Goal: Complete Application Form: Complete application form

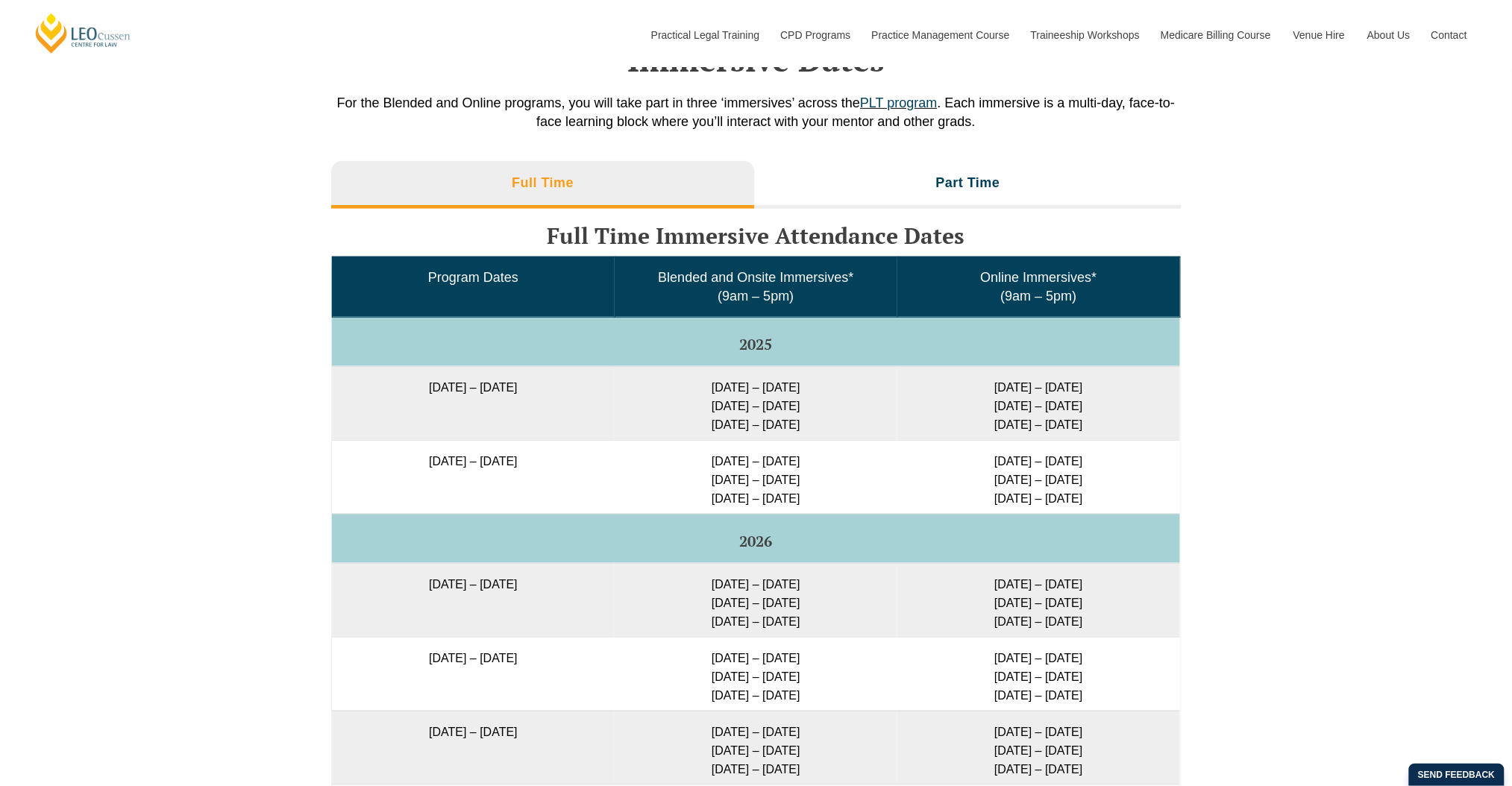
scroll to position [2437, 0]
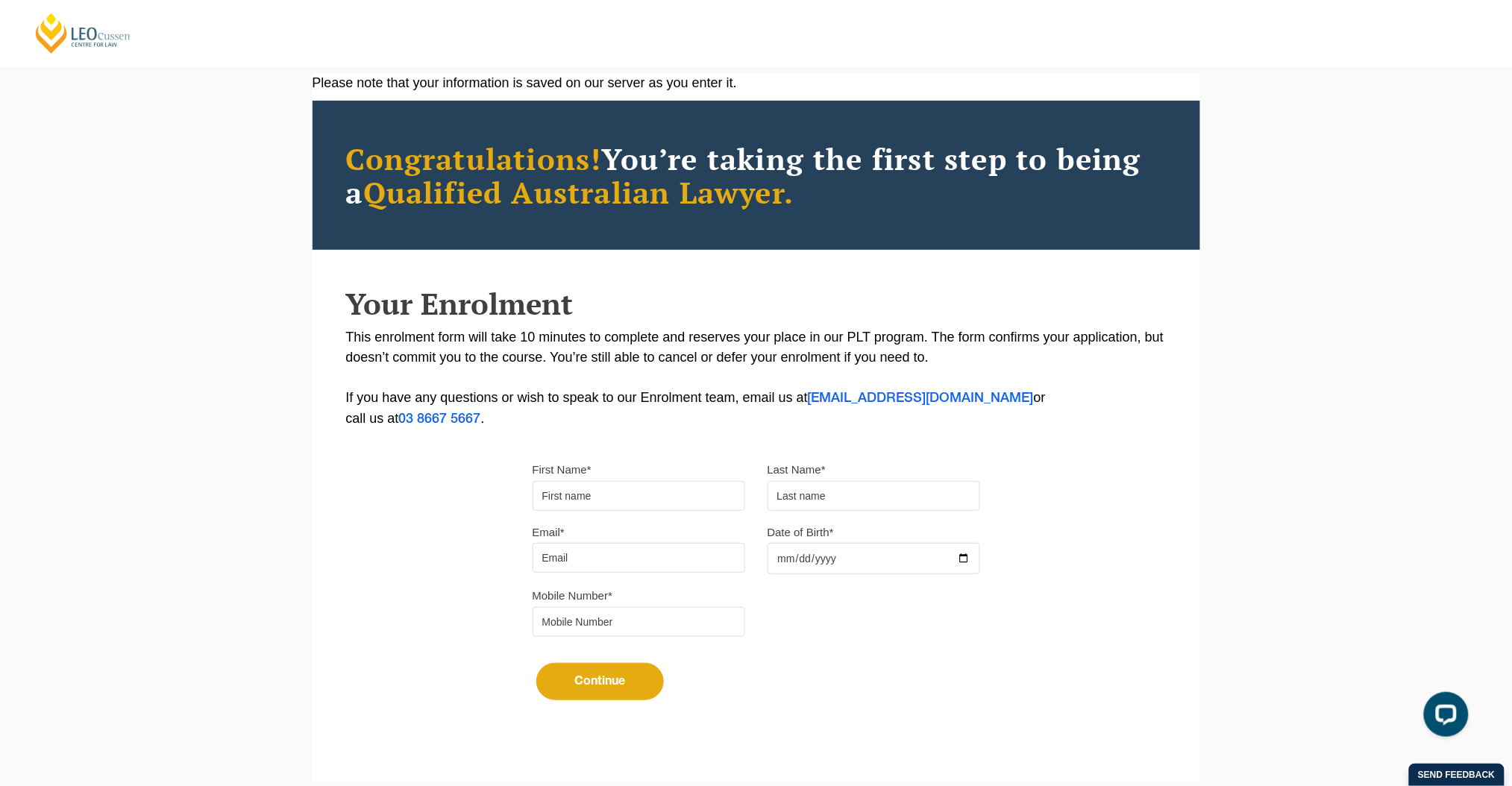
click at [635, 479] on div "First Name*" at bounding box center [639, 484] width 235 height 52
click at [623, 499] on input "First Name*" at bounding box center [639, 496] width 212 height 30
type input "[PERSON_NAME]"
click at [792, 510] on div "First Name* Eleen Last Name*" at bounding box center [756, 490] width 470 height 62
click at [793, 488] on input "text" at bounding box center [873, 496] width 212 height 30
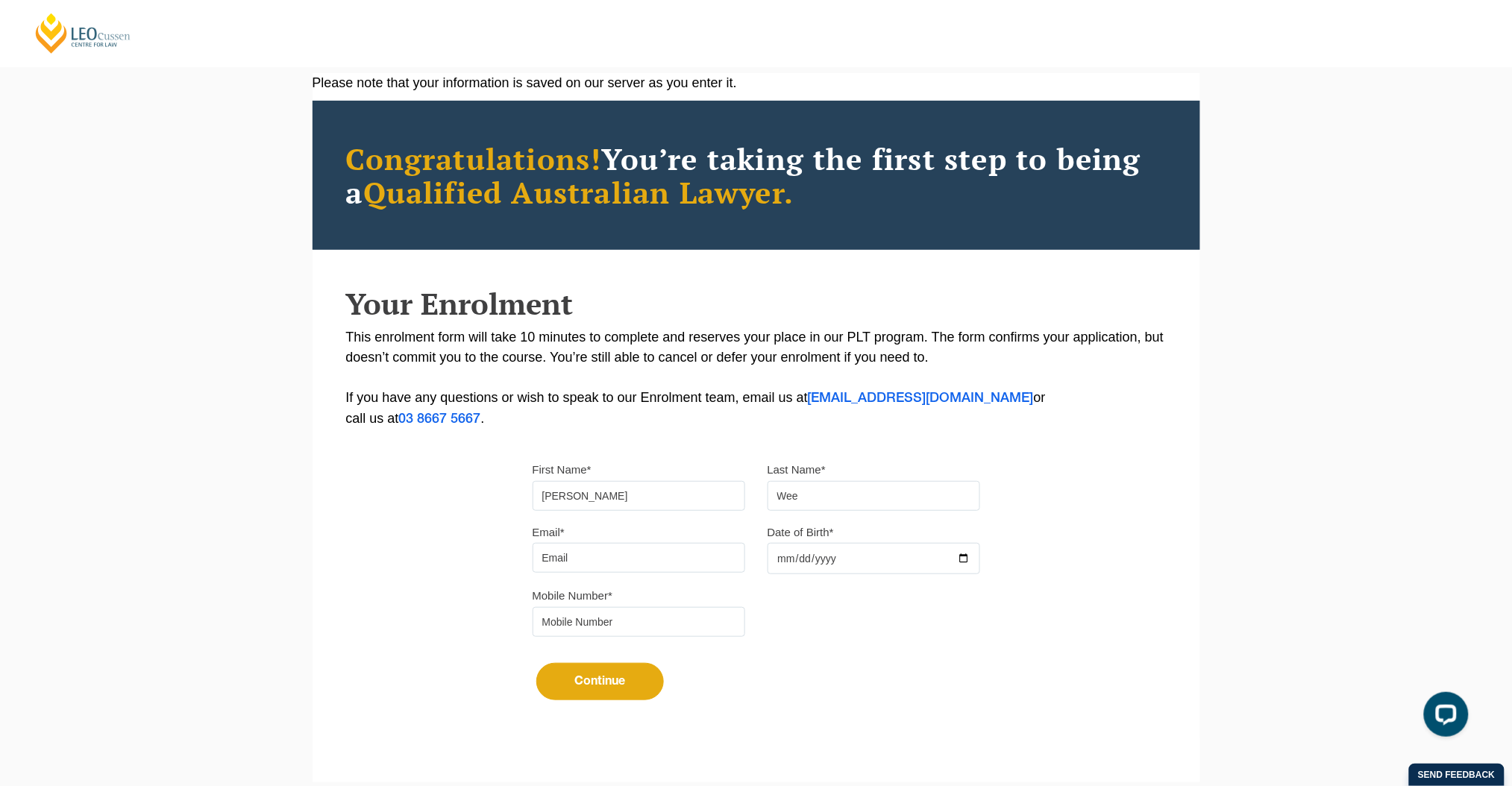
type input "Wee"
click at [647, 571] on input "Email*" at bounding box center [639, 557] width 212 height 30
type input "ewee@gmail.com"
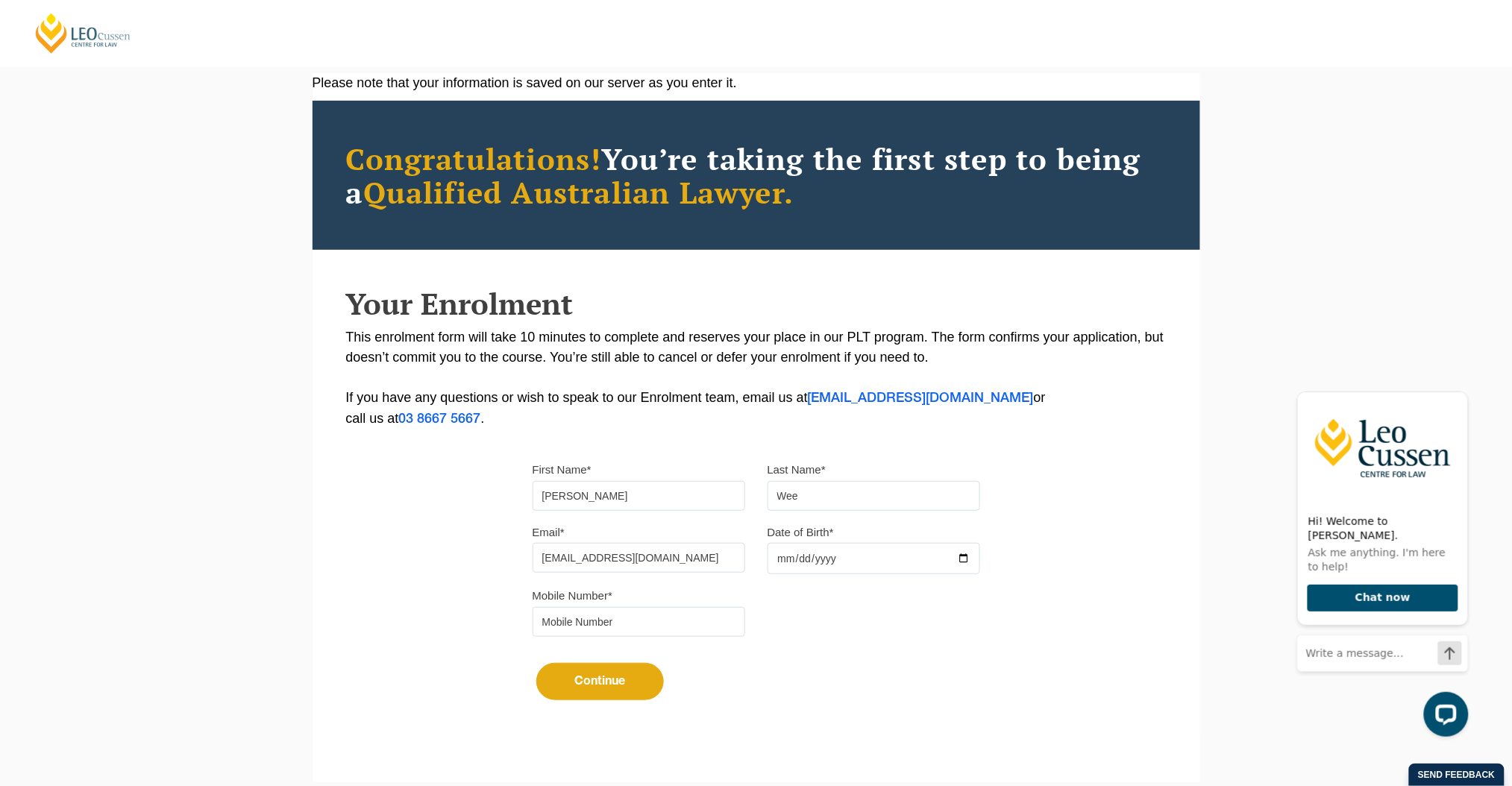
click at [790, 557] on input "Date of Birth*" at bounding box center [873, 558] width 212 height 31
click at [803, 552] on input "Date of Birth*" at bounding box center [873, 558] width 212 height 31
click at [923, 561] on input "Date of Birth*" at bounding box center [873, 558] width 212 height 31
click at [961, 566] on input "Date of Birth*" at bounding box center [873, 558] width 212 height 31
click at [959, 558] on input "Date of Birth*" at bounding box center [873, 558] width 212 height 31
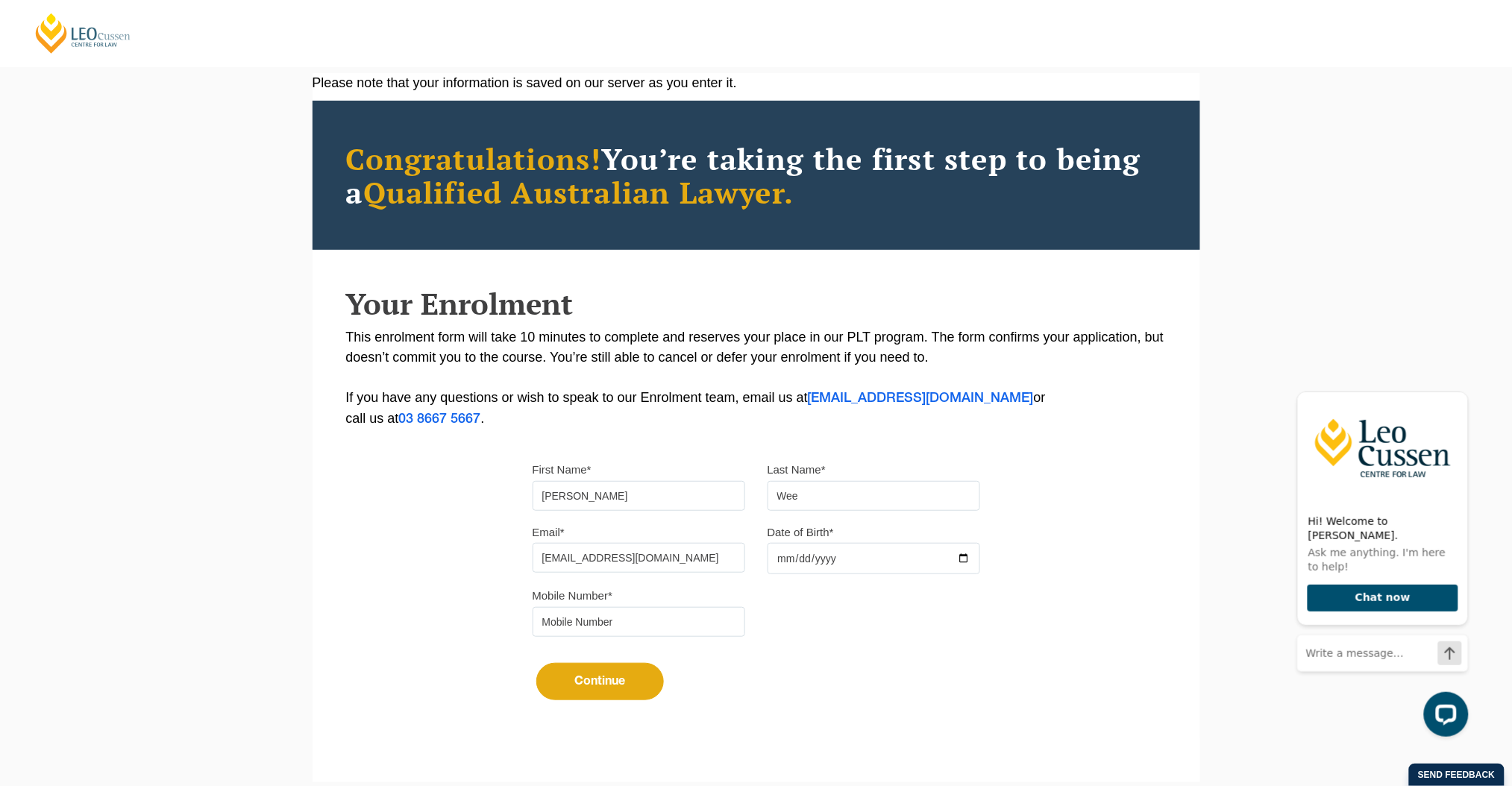
type input "2025-09-24"
click at [633, 622] on input "tel" at bounding box center [639, 622] width 212 height 30
type input "0386217866"
click at [601, 675] on button "Continue" at bounding box center [600, 681] width 128 height 37
select select
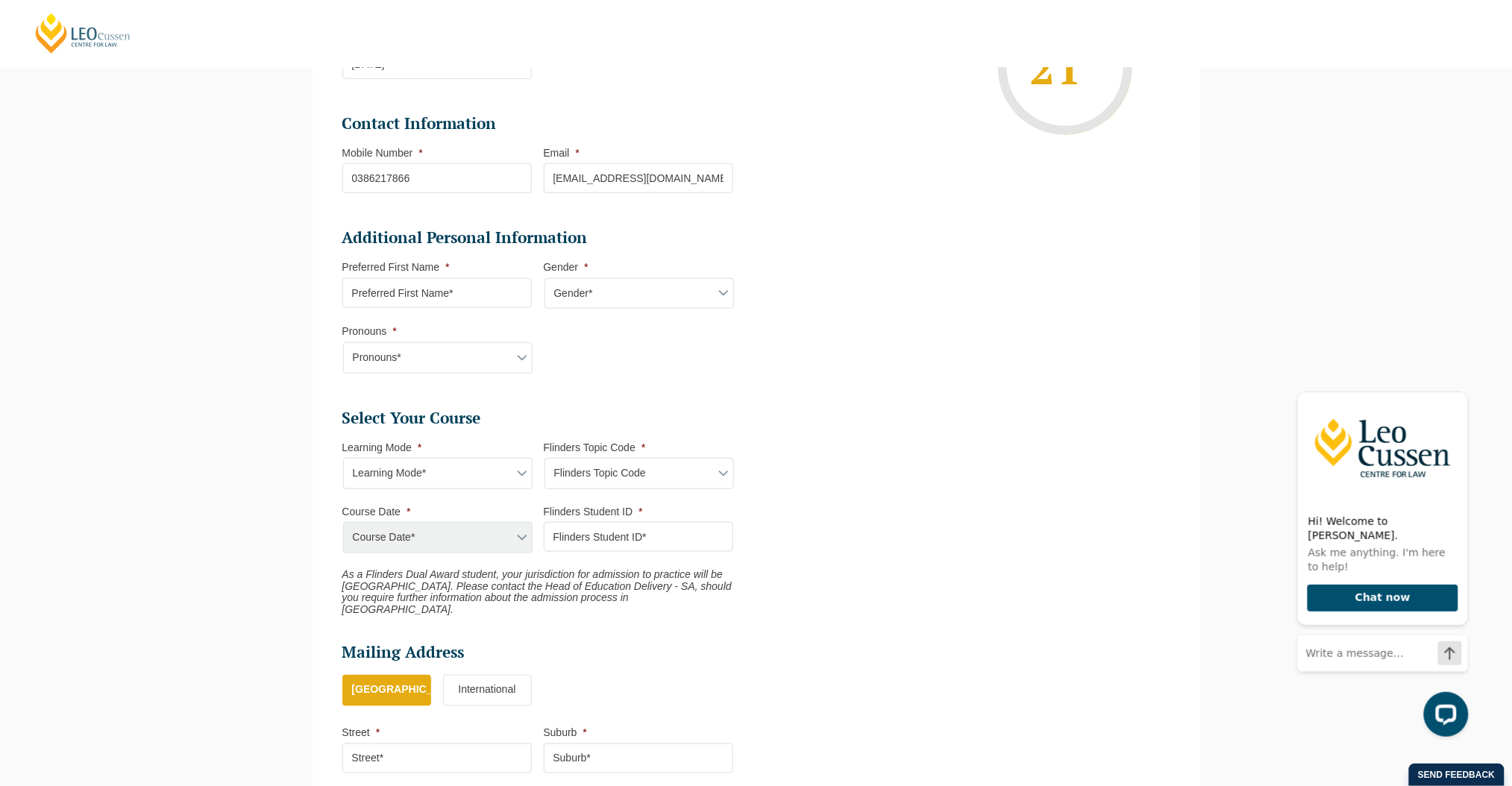
scroll to position [388, 0]
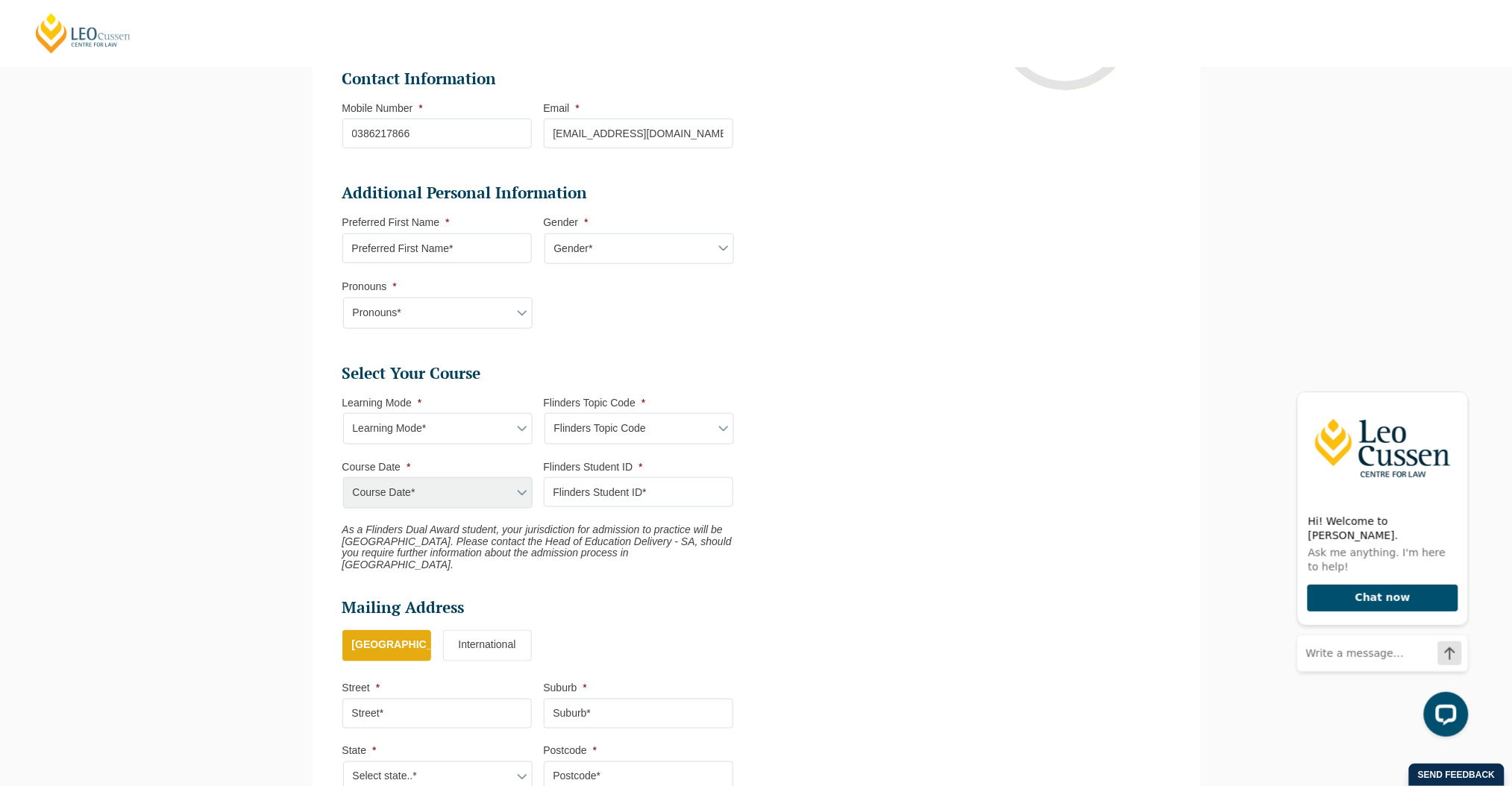
click at [493, 418] on select "Learning Mode* Blended Full Time Learning Online Full Time Learning Online Part…" at bounding box center [438, 429] width 189 height 31
select select "Blended Full Time Learning"
click at [344, 413] on select "Learning Mode* Blended Full Time Learning Online Full Time Learning Online Part…" at bounding box center [438, 429] width 189 height 31
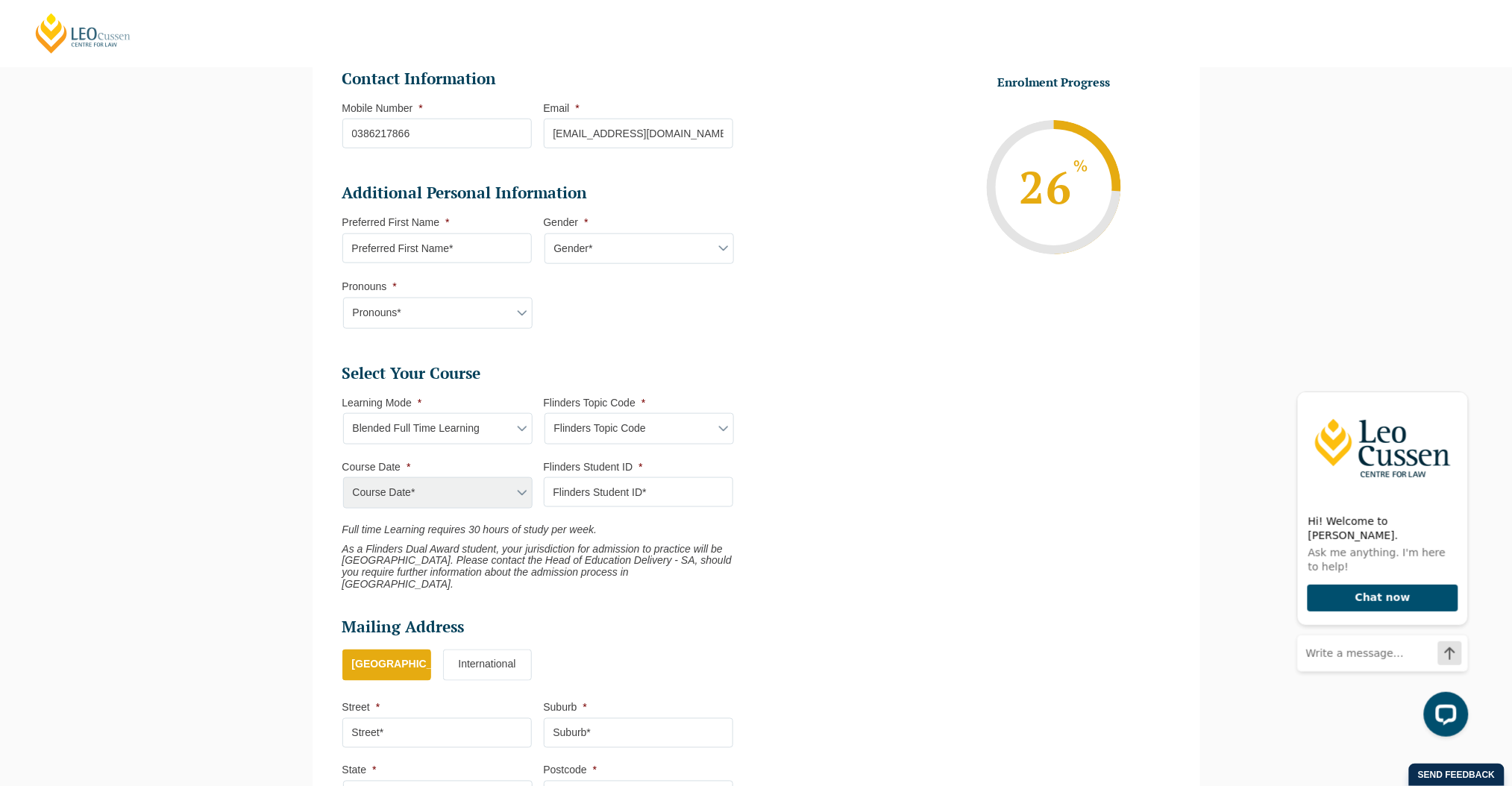
click at [602, 425] on select "Flinders Topic Code LLAW7004 LLAW8306" at bounding box center [639, 429] width 189 height 31
select select "LLAW7004"
click at [544, 413] on select "Flinders Topic Code LLAW7004 LLAW8306" at bounding box center [639, 429] width 189 height 31
select select "LLAW7004"
click at [503, 488] on select "Course Date*" at bounding box center [438, 493] width 189 height 31
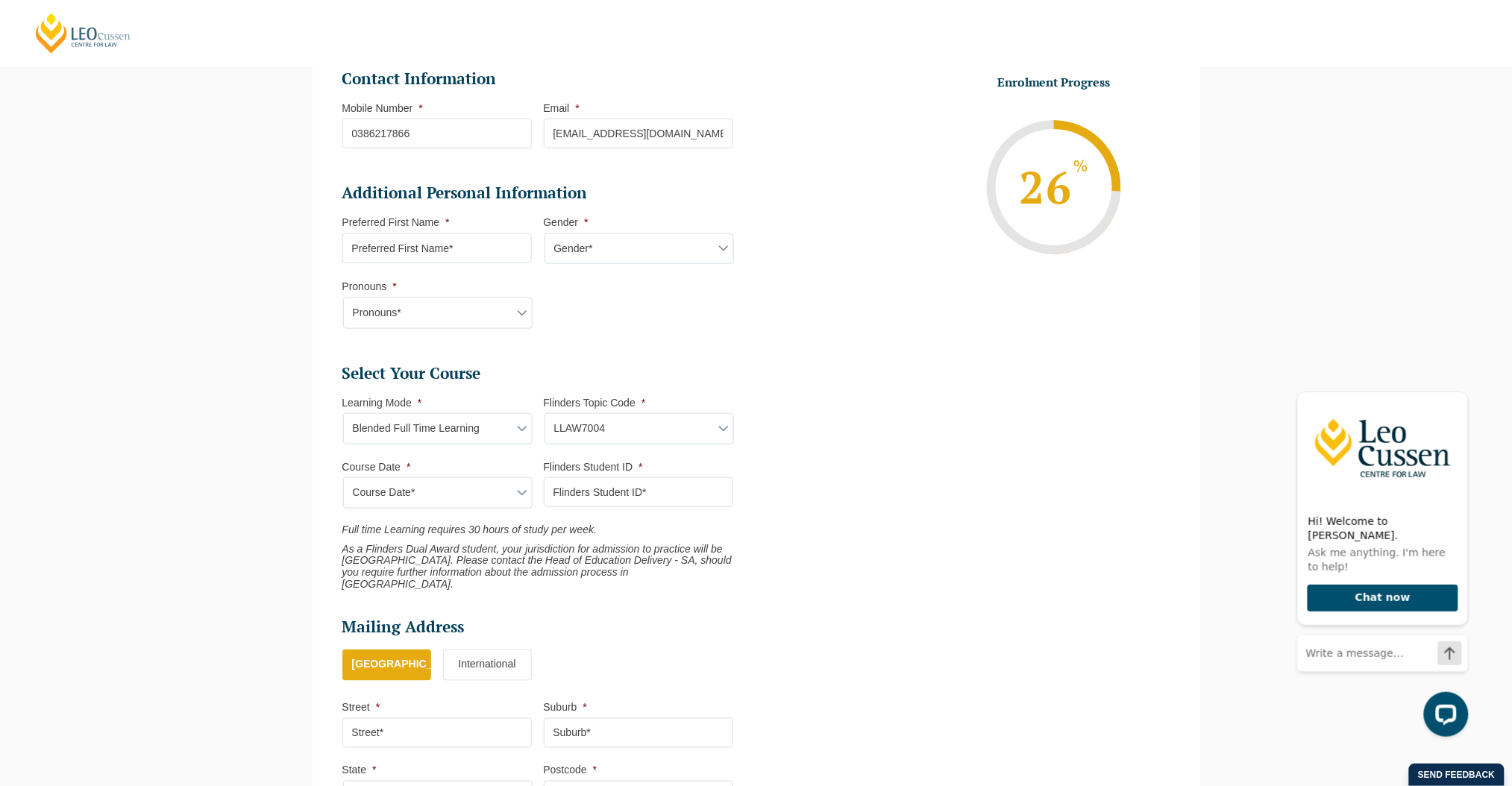
click at [506, 426] on select "Learning Mode* Blended Full Time Learning Online Full Time Learning Online Part…" at bounding box center [438, 429] width 189 height 31
select select "Online Full Time Learning"
click at [344, 413] on select "Learning Mode* Blended Full Time Learning Online Full Time Learning Online Part…" at bounding box center [438, 429] width 189 height 31
click at [472, 494] on div "Course Date*" at bounding box center [437, 493] width 189 height 31
click at [615, 434] on select "Flinders Topic Code LLAW7004 LLAW8306" at bounding box center [639, 429] width 189 height 31
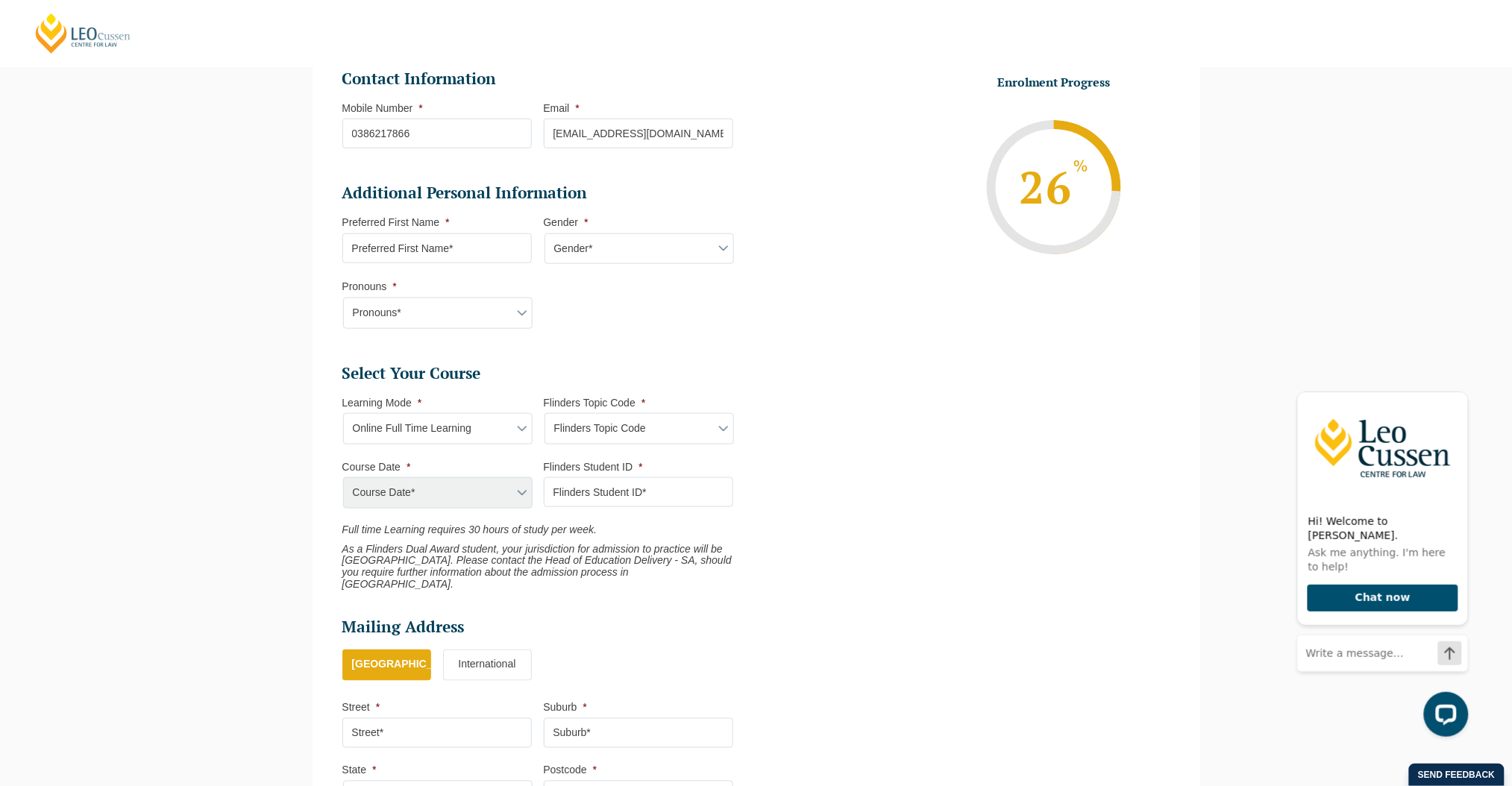
select select "LLAW7004"
click at [544, 413] on select "Flinders Topic Code LLAW7004 LLAW8306" at bounding box center [639, 429] width 189 height 31
click at [521, 497] on select "Course Date* September 2025 (22-Sep-2025 to 20-Feb-2026) December 2025 (08-Dec-…" at bounding box center [438, 493] width 189 height 31
click at [517, 438] on select "Learning Mode* Blended Full Time Learning Online Full Time Learning Online Part…" at bounding box center [438, 429] width 189 height 31
click at [517, 431] on select "Learning Mode* Blended Full Time Learning Online Full Time Learning Online Part…" at bounding box center [438, 429] width 189 height 31
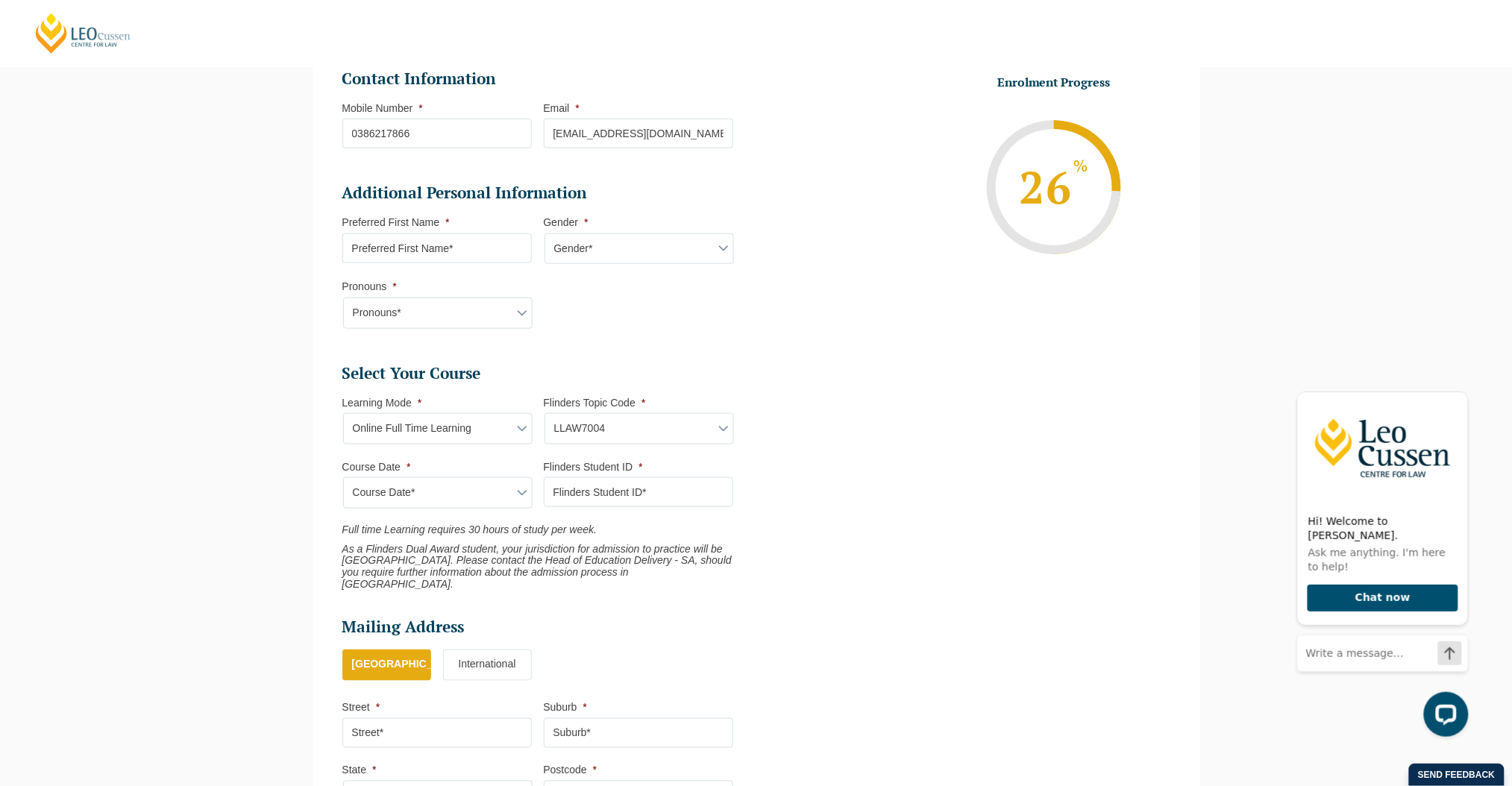
click at [517, 431] on select "Learning Mode* Blended Full Time Learning Online Full Time Learning Online Part…" at bounding box center [438, 429] width 189 height 31
select select "Blended Full Time Learning"
click at [344, 413] on select "Learning Mode* Blended Full Time Learning Online Full Time Learning Online Part…" at bounding box center [438, 429] width 189 height 31
select select
click at [474, 491] on div "Course Date* September 2025 (22-Sep-2025 to 20-Feb-2026) December 2025 (08-Dec-…" at bounding box center [437, 493] width 189 height 31
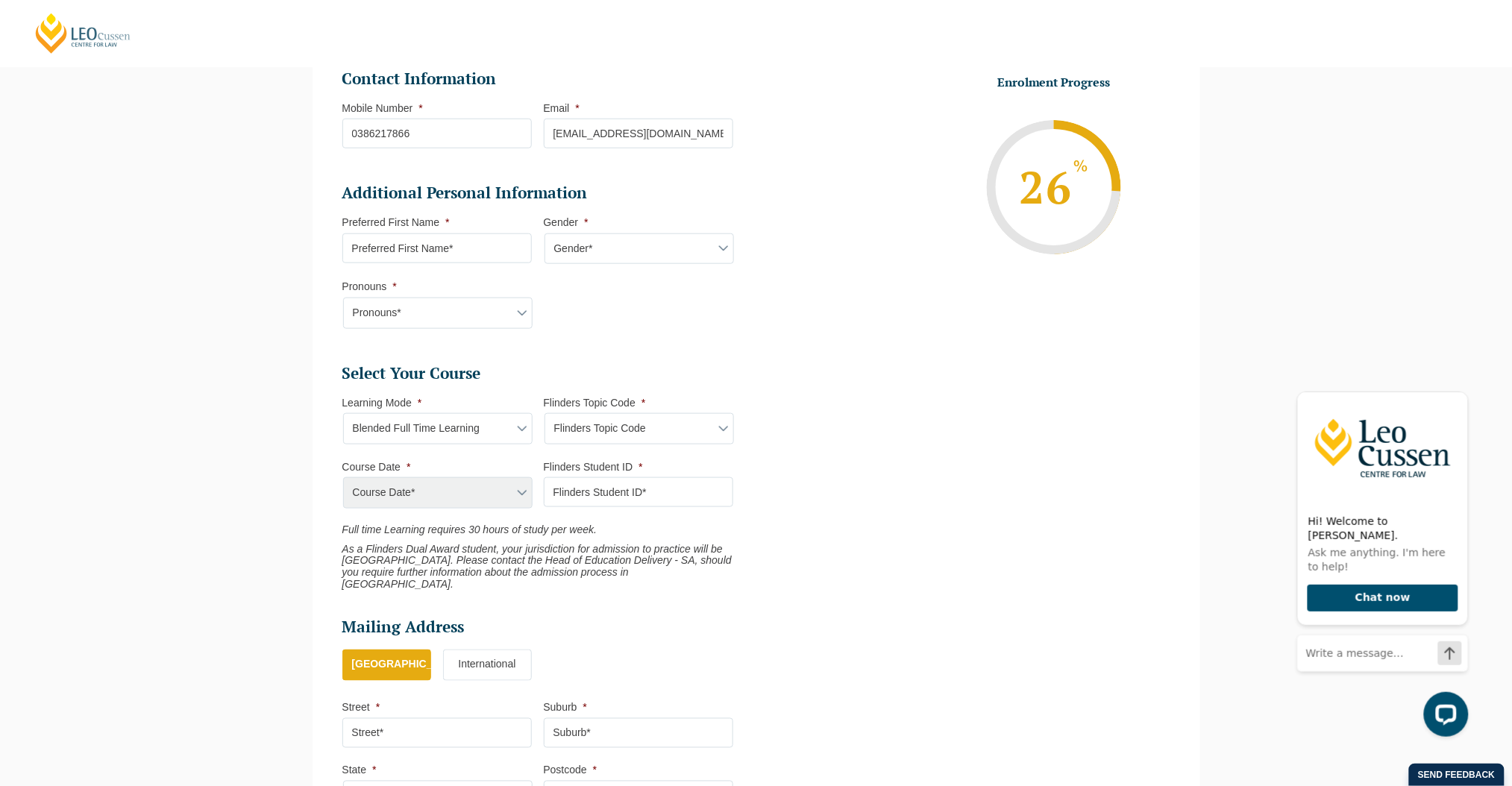
click at [518, 486] on div "Course Date* September 2025 (22-Sep-2025 to 20-Feb-2026) December 2025 (08-Dec-…" at bounding box center [437, 493] width 189 height 31
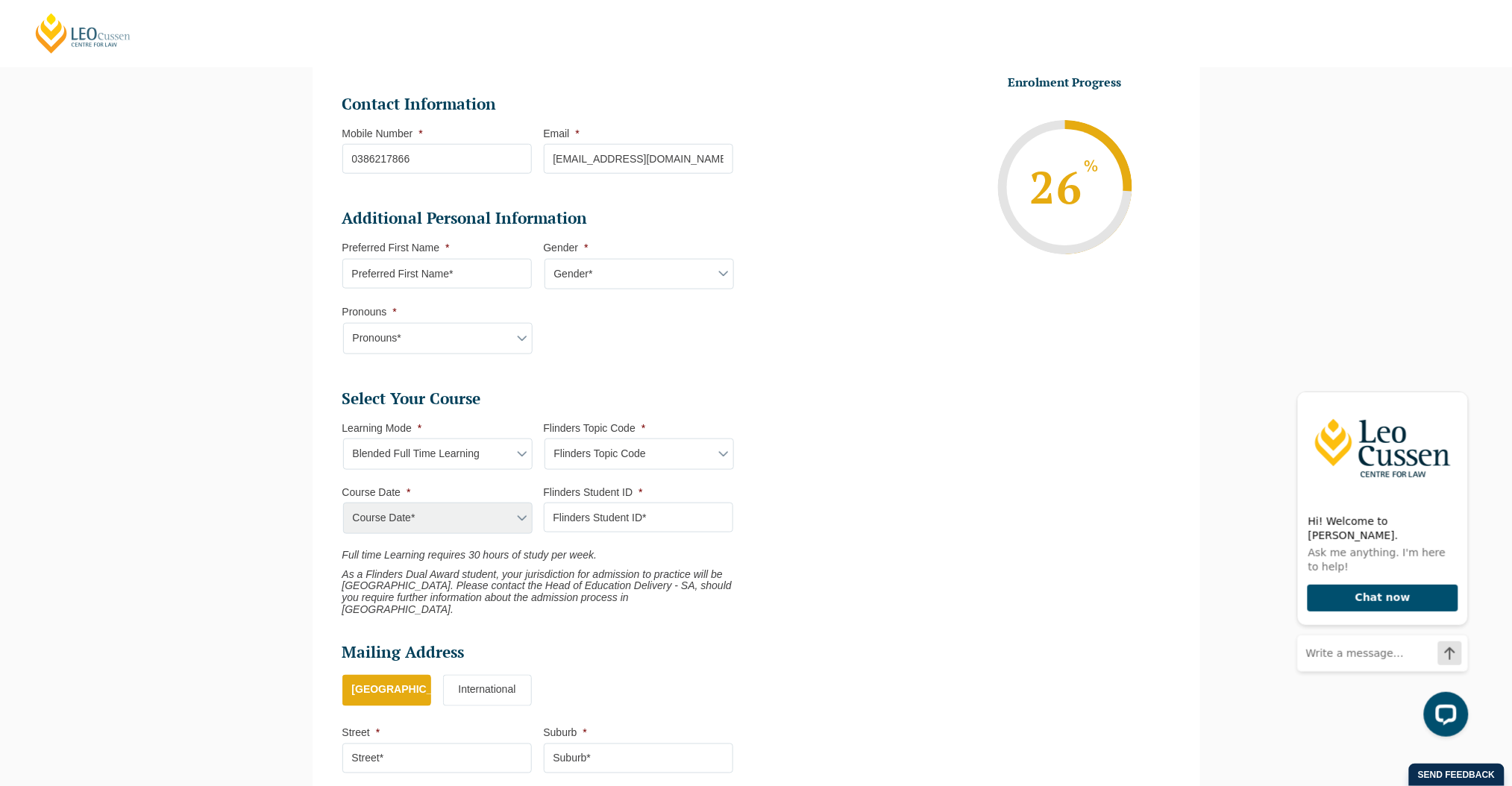
scroll to position [362, 0]
click at [153, 685] on div "Please note that your information is saved on our server as you enter it. Congr…" at bounding box center [756, 407] width 1512 height 1177
click at [471, 464] on select "Learning Mode* Blended Full Time Learning Online Full Time Learning Online Part…" at bounding box center [438, 455] width 189 height 31
click at [344, 439] on select "Learning Mode* Blended Full Time Learning Online Full Time Learning Online Part…" at bounding box center [438, 455] width 189 height 31
click at [454, 521] on div "Course Date* September 2025 (22-Sep-2025 to 20-Feb-2026) December 2025 (08-Dec-…" at bounding box center [437, 519] width 189 height 31
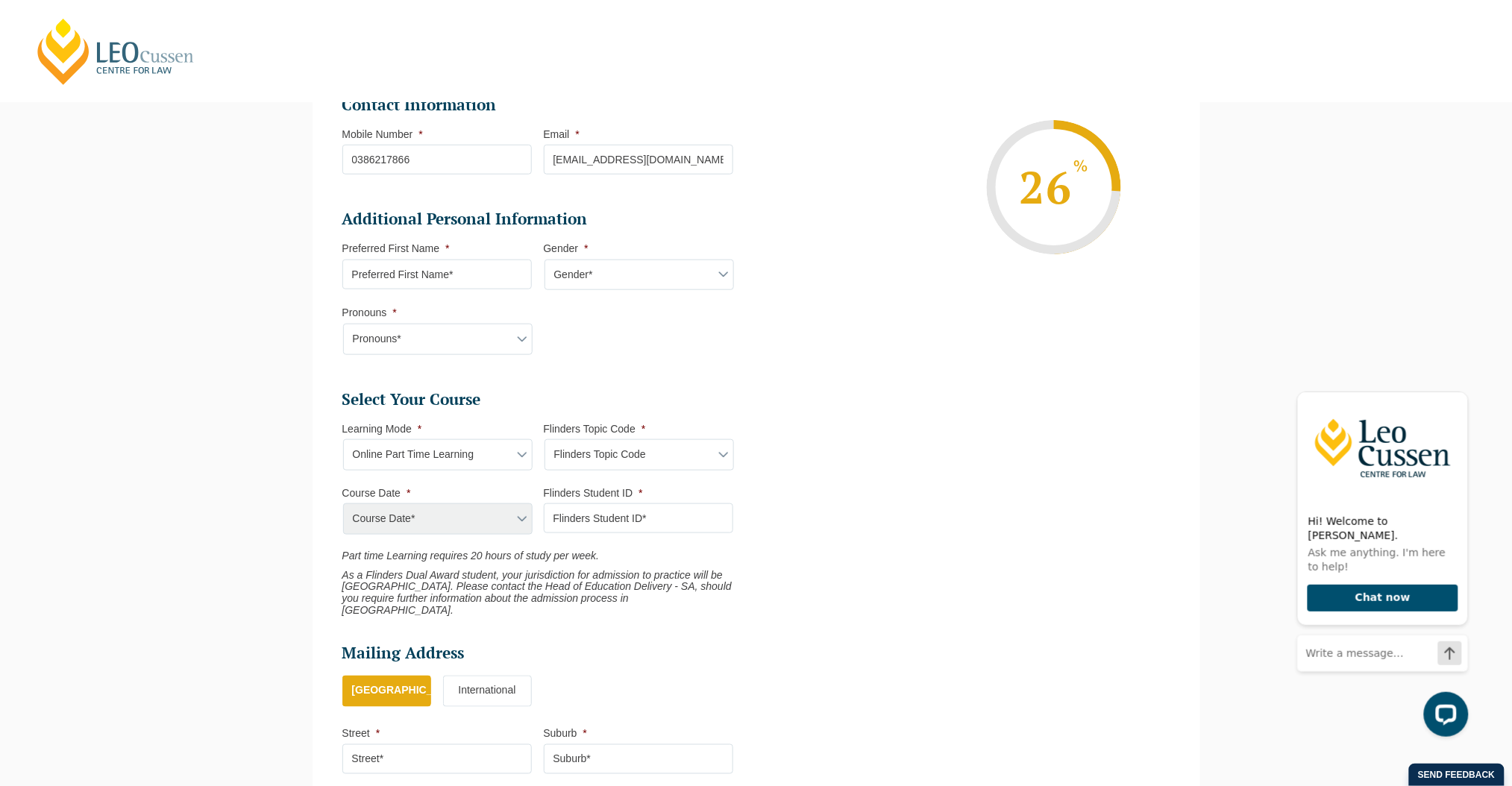
click at [459, 446] on select "Learning Mode* Blended Full Time Learning Online Full Time Learning Online Part…" at bounding box center [438, 455] width 189 height 31
click at [344, 439] on select "Learning Mode* Blended Full Time Learning Online Full Time Learning Online Part…" at bounding box center [438, 455] width 189 height 31
click at [481, 524] on div "Course Date* September 2025 (22-Sep-2025 to 20-Feb-2026) December 2025 (08-Dec-…" at bounding box center [437, 519] width 189 height 31
click at [433, 453] on select "Learning Mode* Blended Full Time Learning Online Full Time Learning Online Part…" at bounding box center [438, 455] width 189 height 31
select select "Online Full Time Learning"
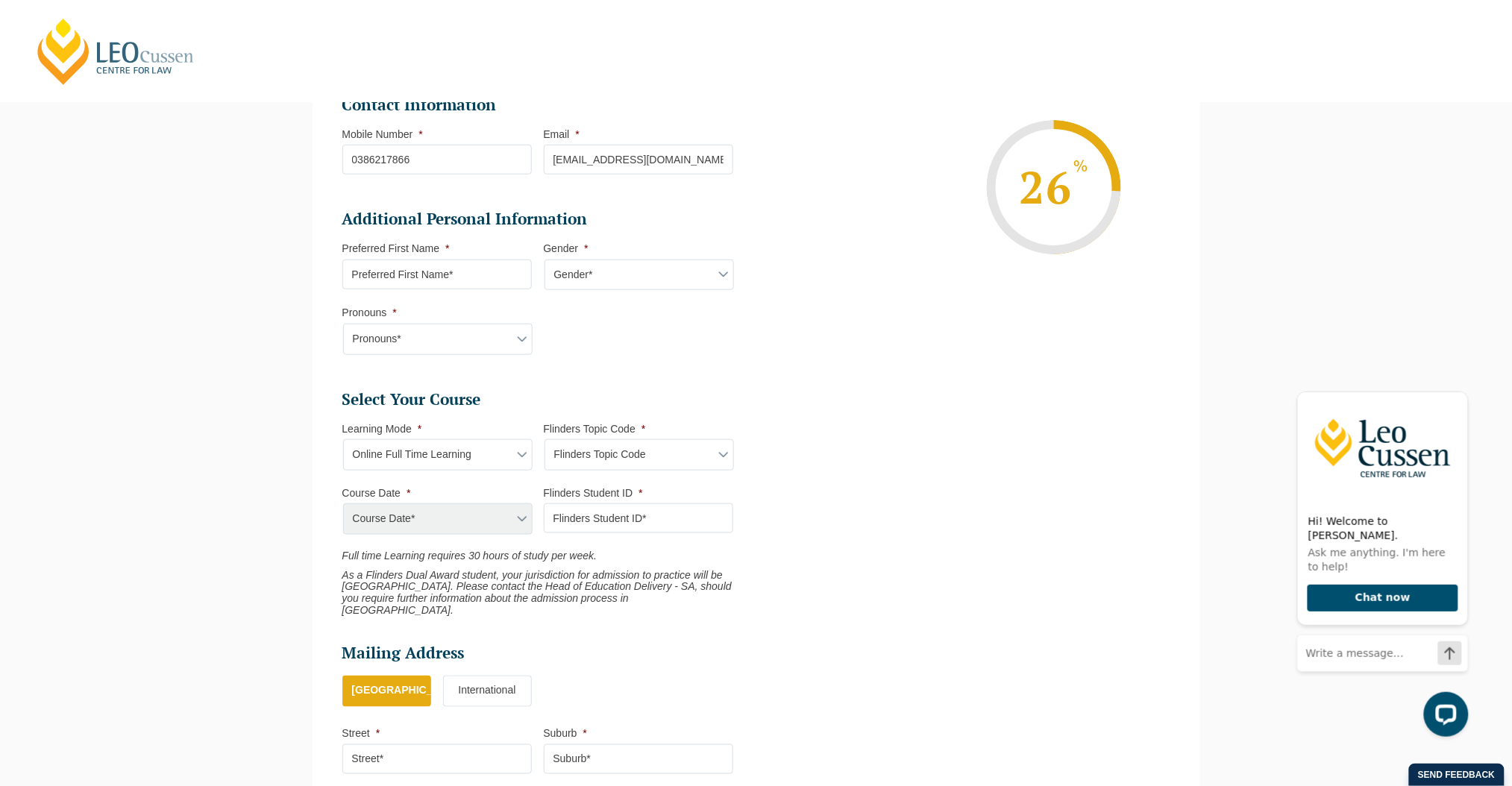
click at [344, 439] on select "Learning Mode* Blended Full Time Learning Online Full Time Learning Online Part…" at bounding box center [438, 455] width 189 height 31
click at [408, 521] on div "Course Date* September 2025 (22-Sep-2025 to 20-Feb-2026) December 2025 (08-Dec-…" at bounding box center [437, 519] width 189 height 31
click at [481, 515] on div "Course Date* September 2025 (22-Sep-2025 to 20-Feb-2026) December 2025 (08-Dec-…" at bounding box center [437, 519] width 189 height 31
click at [589, 449] on select "Flinders Topic Code LLAW7004 LLAW8306" at bounding box center [639, 455] width 189 height 31
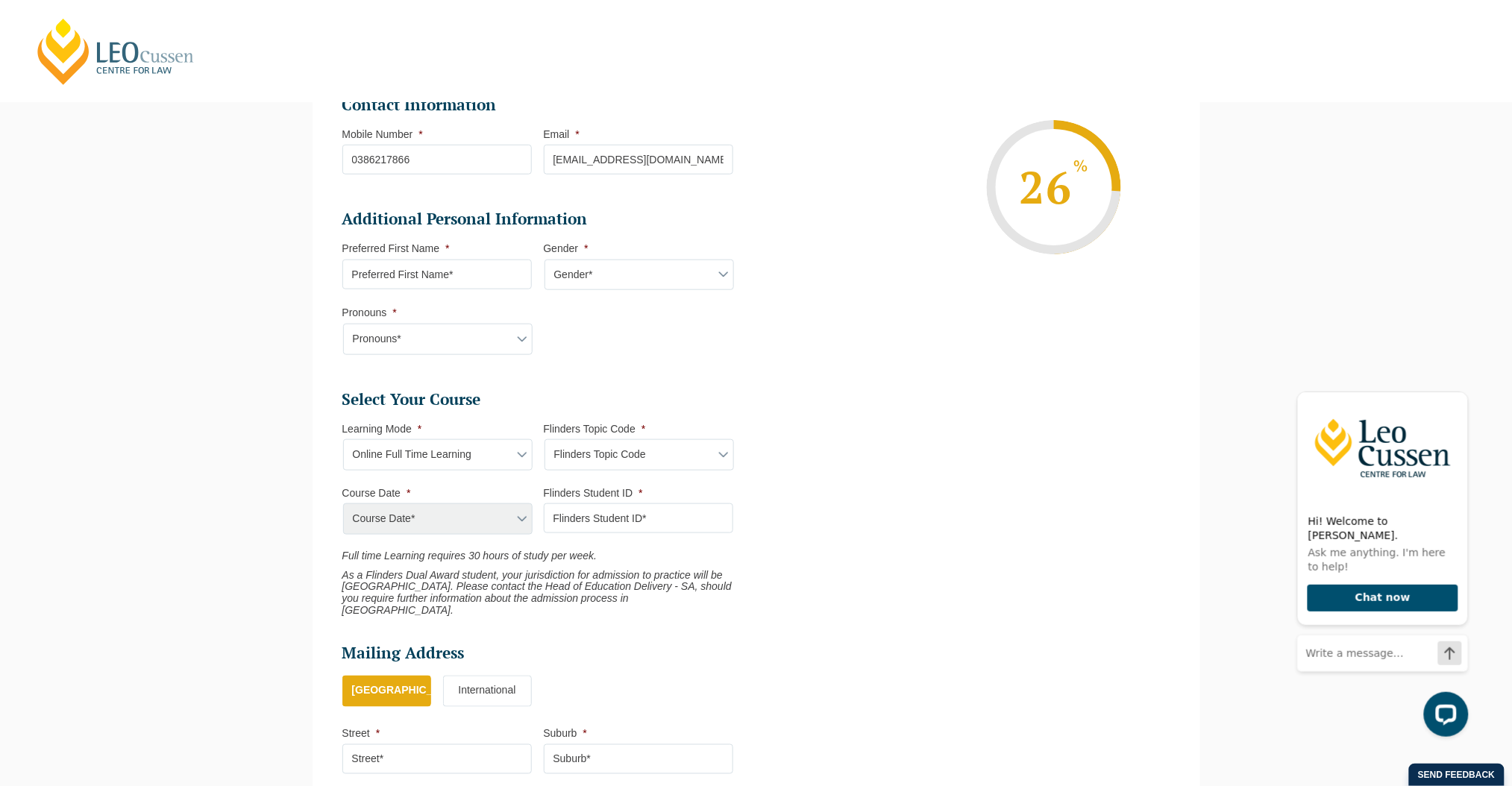
select select "LLAW7004"
click at [544, 439] on select "Flinders Topic Code LLAW7004 LLAW8306" at bounding box center [639, 455] width 189 height 31
click at [522, 517] on select "Course Date* September 2025 (22-Sep-2025 to 20-Feb-2026) December 2025 (08-Dec-…" at bounding box center [438, 519] width 189 height 31
click at [504, 457] on select "Learning Mode* Blended Full Time Learning Online Full Time Learning Online Part…" at bounding box center [438, 455] width 189 height 31
select select "Blended Full Time Learning"
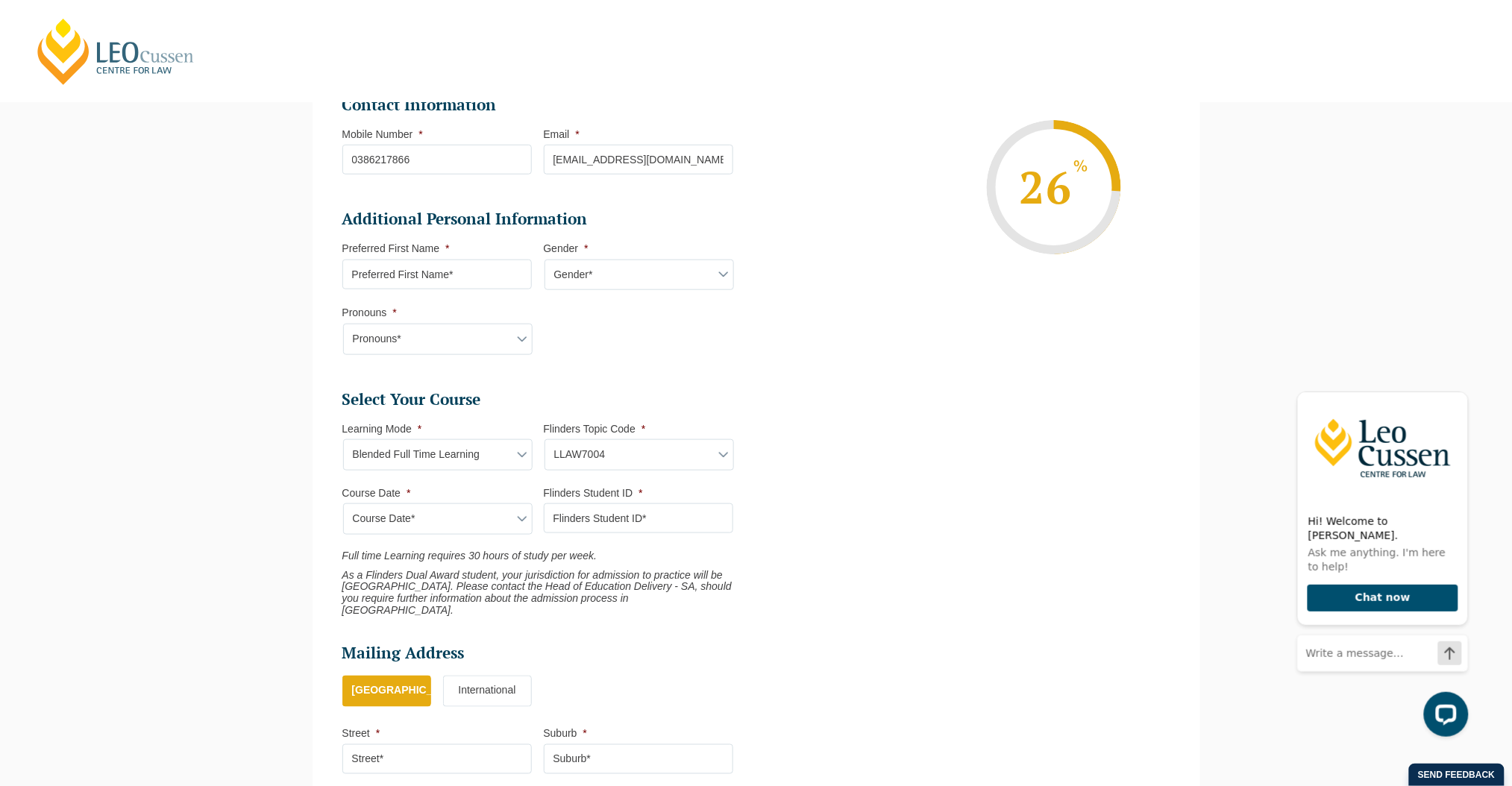
click at [344, 439] on select "Learning Mode* Blended Full Time Learning Online Full Time Learning Online Part…" at bounding box center [438, 455] width 189 height 31
click at [592, 452] on select "Flinders Topic Code LLAW7004 LLAW8306" at bounding box center [639, 455] width 189 height 31
click at [544, 439] on select "Flinders Topic Code LLAW7004 LLAW8306" at bounding box center [639, 455] width 189 height 31
click at [591, 452] on select "Flinders Topic Code LLAW7004 LLAW8306" at bounding box center [639, 455] width 189 height 31
select select "LLAW8306"
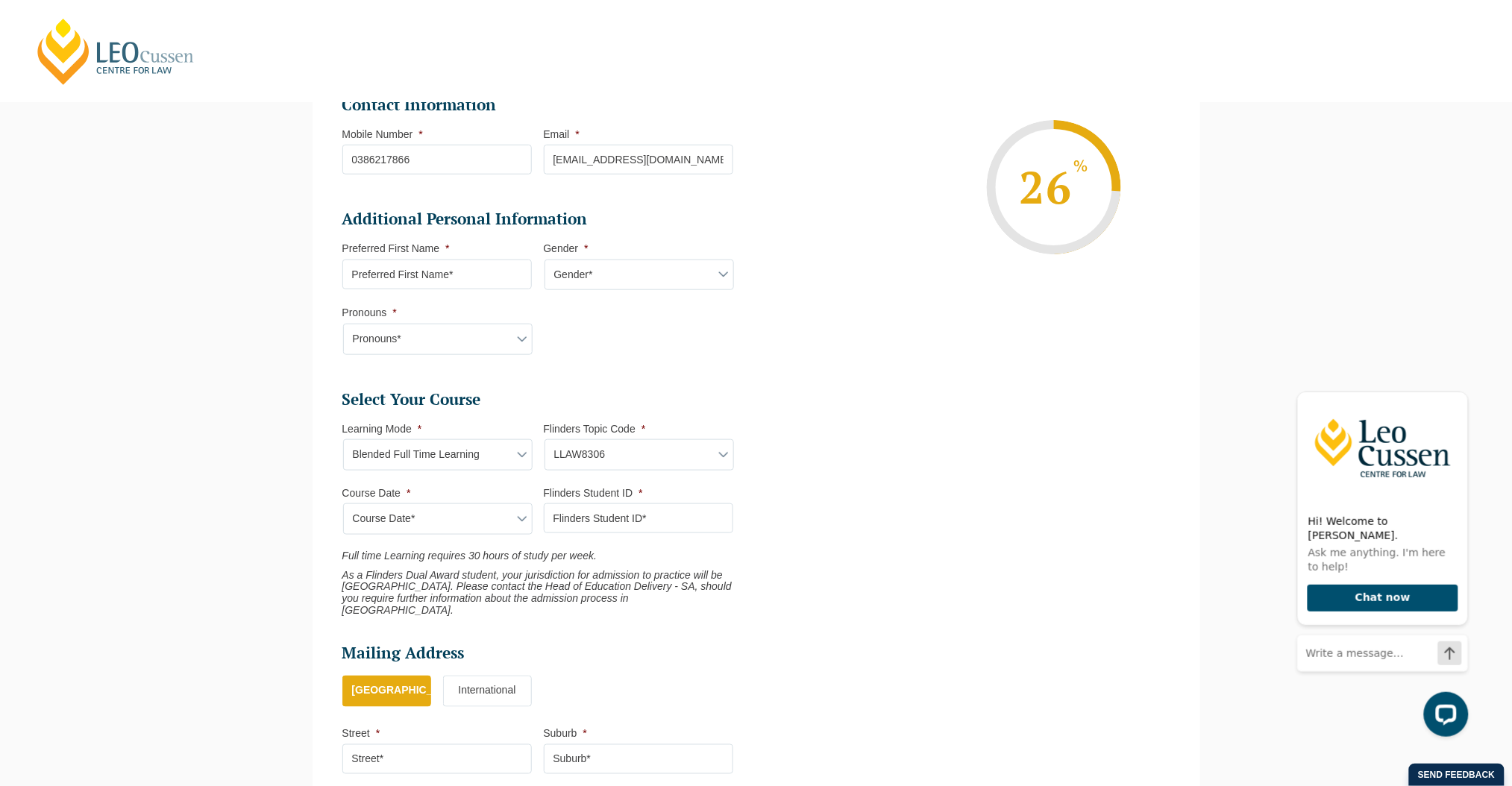
click at [544, 439] on select "Flinders Topic Code LLAW7004 LLAW8306" at bounding box center [639, 455] width 189 height 31
select select "LLAW8306"
click at [492, 526] on select "Course Date*" at bounding box center [438, 519] width 189 height 31
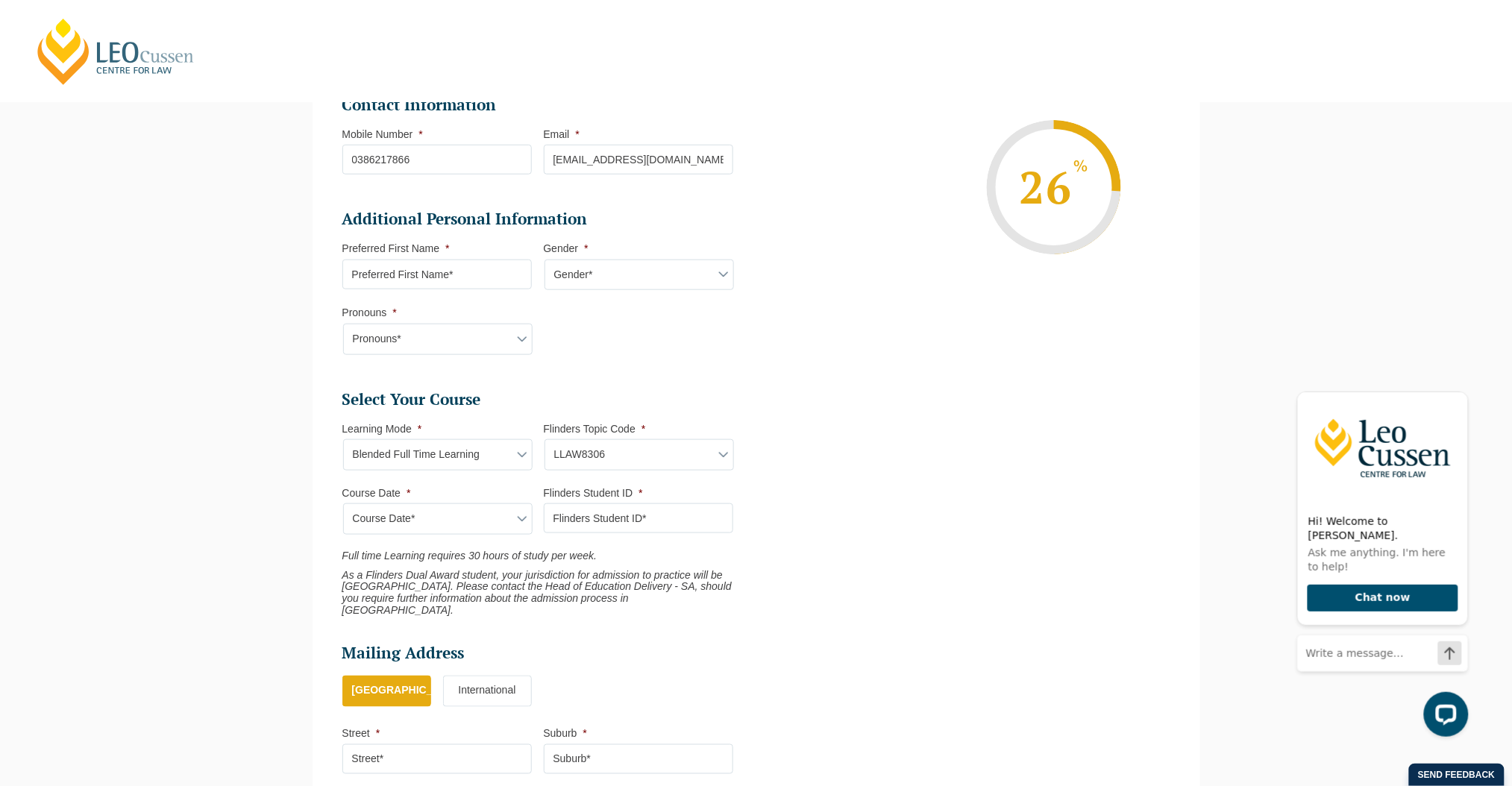
click at [648, 451] on select "Flinders Topic Code LLAW7004 LLAW8306" at bounding box center [639, 455] width 189 height 31
select select "LLAW7004"
click at [544, 439] on select "Flinders Topic Code LLAW7004 LLAW8306" at bounding box center [639, 455] width 189 height 31
select select "LLAW7004"
click at [510, 519] on select "Course Date*" at bounding box center [438, 519] width 189 height 31
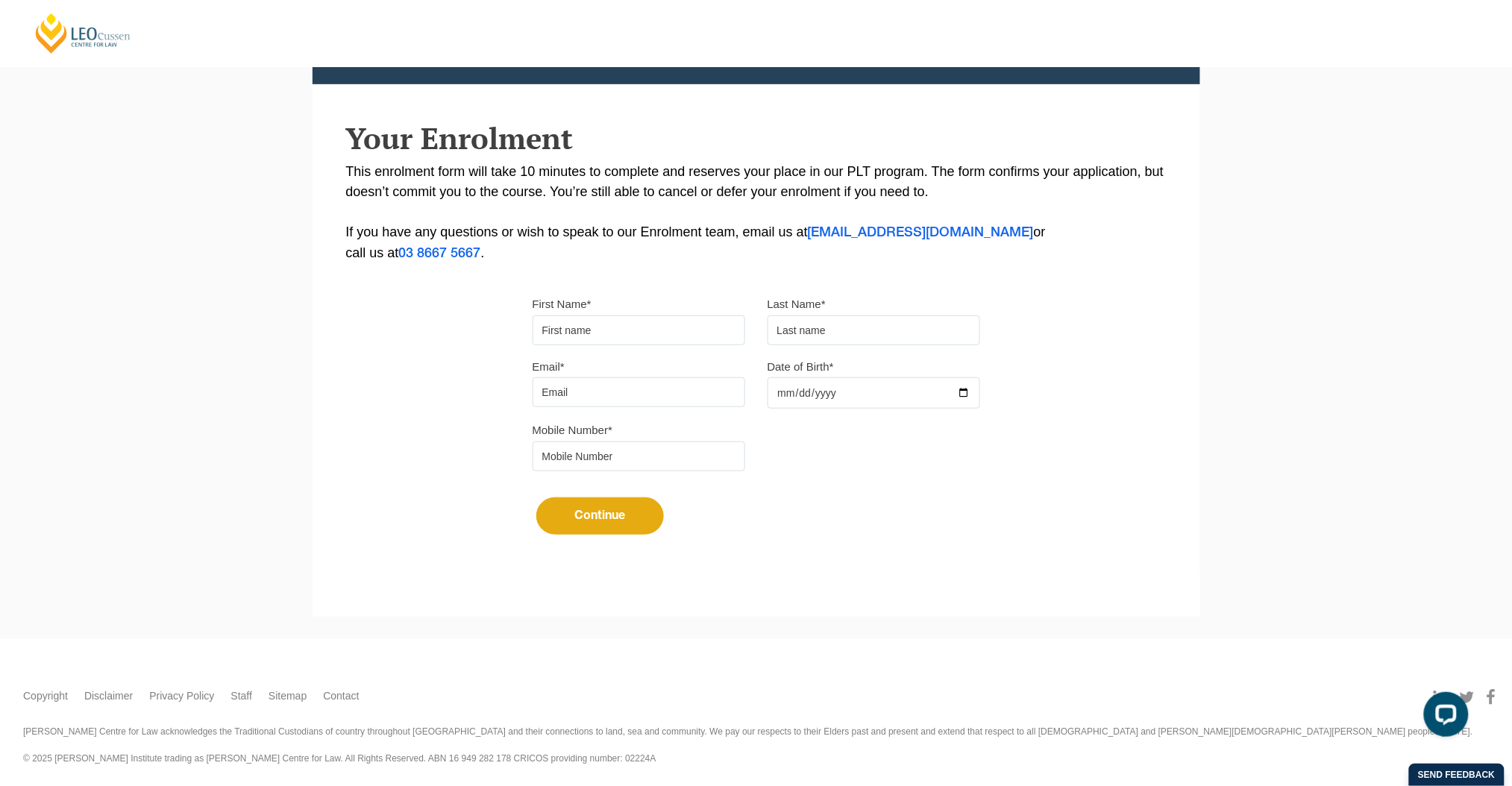
click at [622, 307] on div "First Name*" at bounding box center [639, 319] width 235 height 52
click at [605, 321] on input "First Name*" at bounding box center [639, 330] width 212 height 30
type input "Eleen"
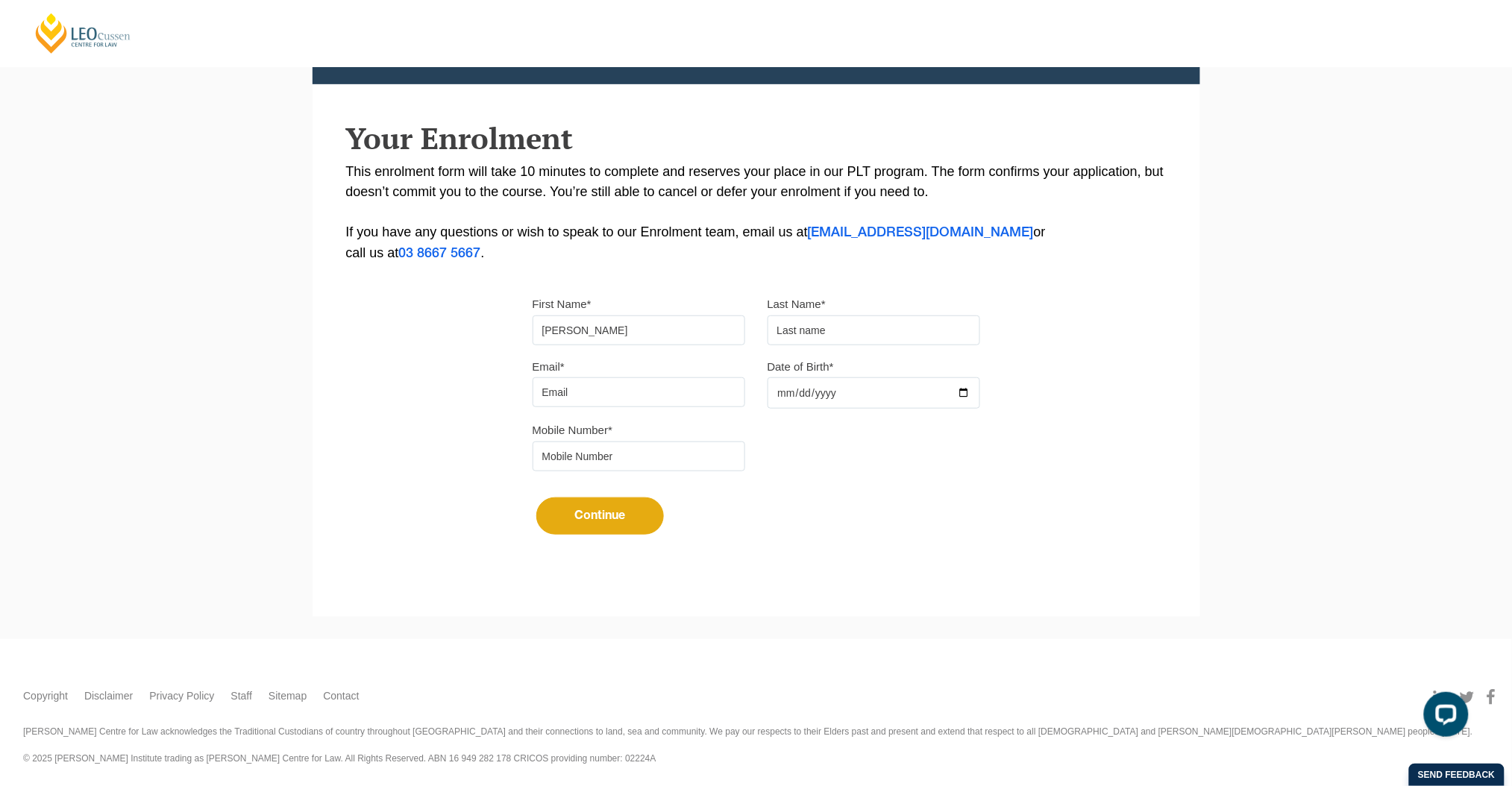
click at [807, 337] on input "text" at bounding box center [873, 330] width 212 height 30
type input "Wee"
click at [590, 398] on input "Email*" at bounding box center [639, 392] width 212 height 30
type input "ewee@gmail.com"
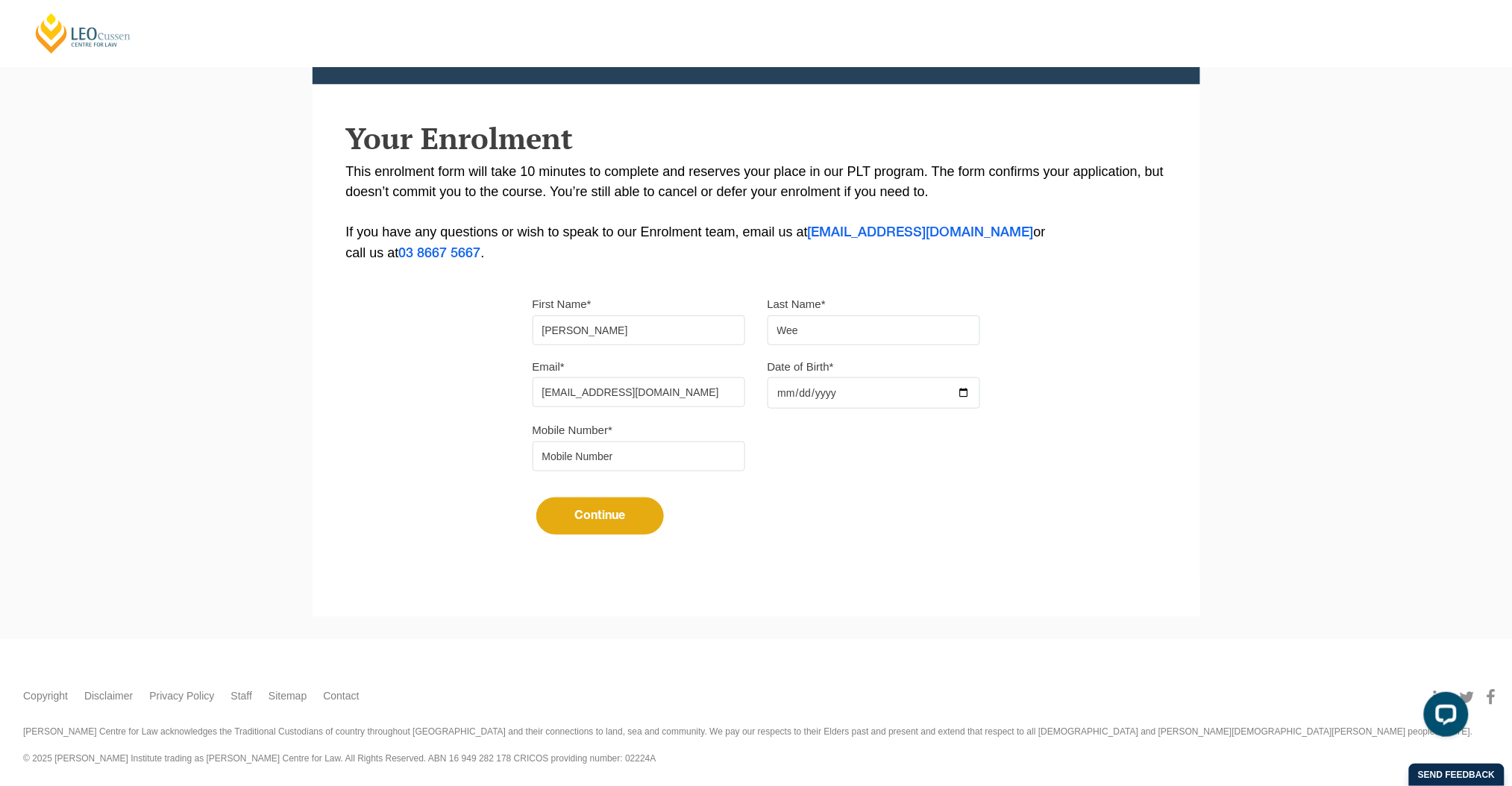
click at [819, 383] on input "Date of Birth*" at bounding box center [873, 393] width 212 height 31
click at [817, 395] on input "Date of Birth*" at bounding box center [873, 393] width 212 height 31
click at [961, 389] on input "Date of Birth*" at bounding box center [873, 393] width 212 height 31
type input "2025-09-24"
click at [599, 448] on input "tel" at bounding box center [639, 457] width 212 height 30
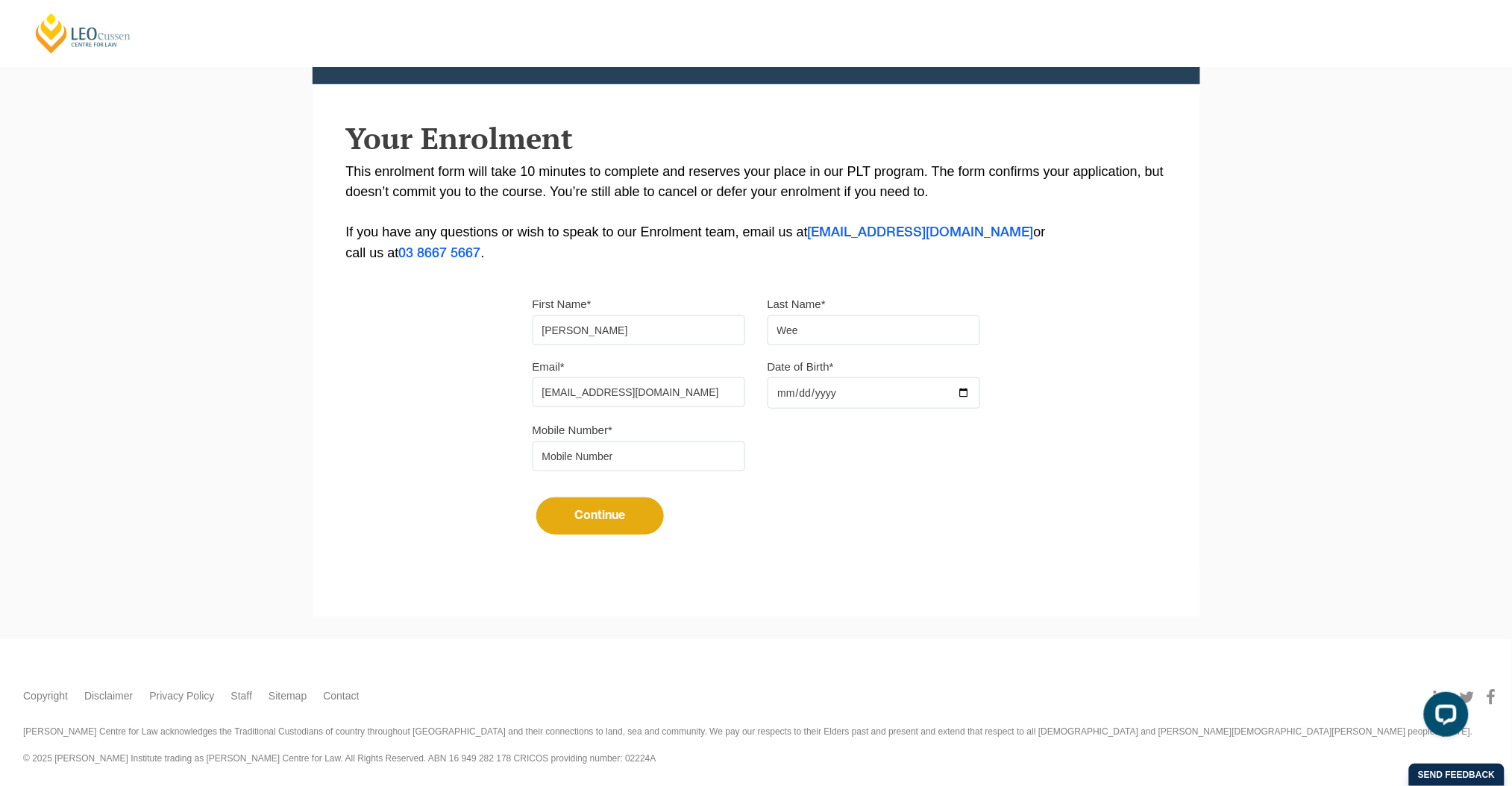
type input "0386217866"
click at [624, 511] on button "Continue" at bounding box center [600, 516] width 128 height 37
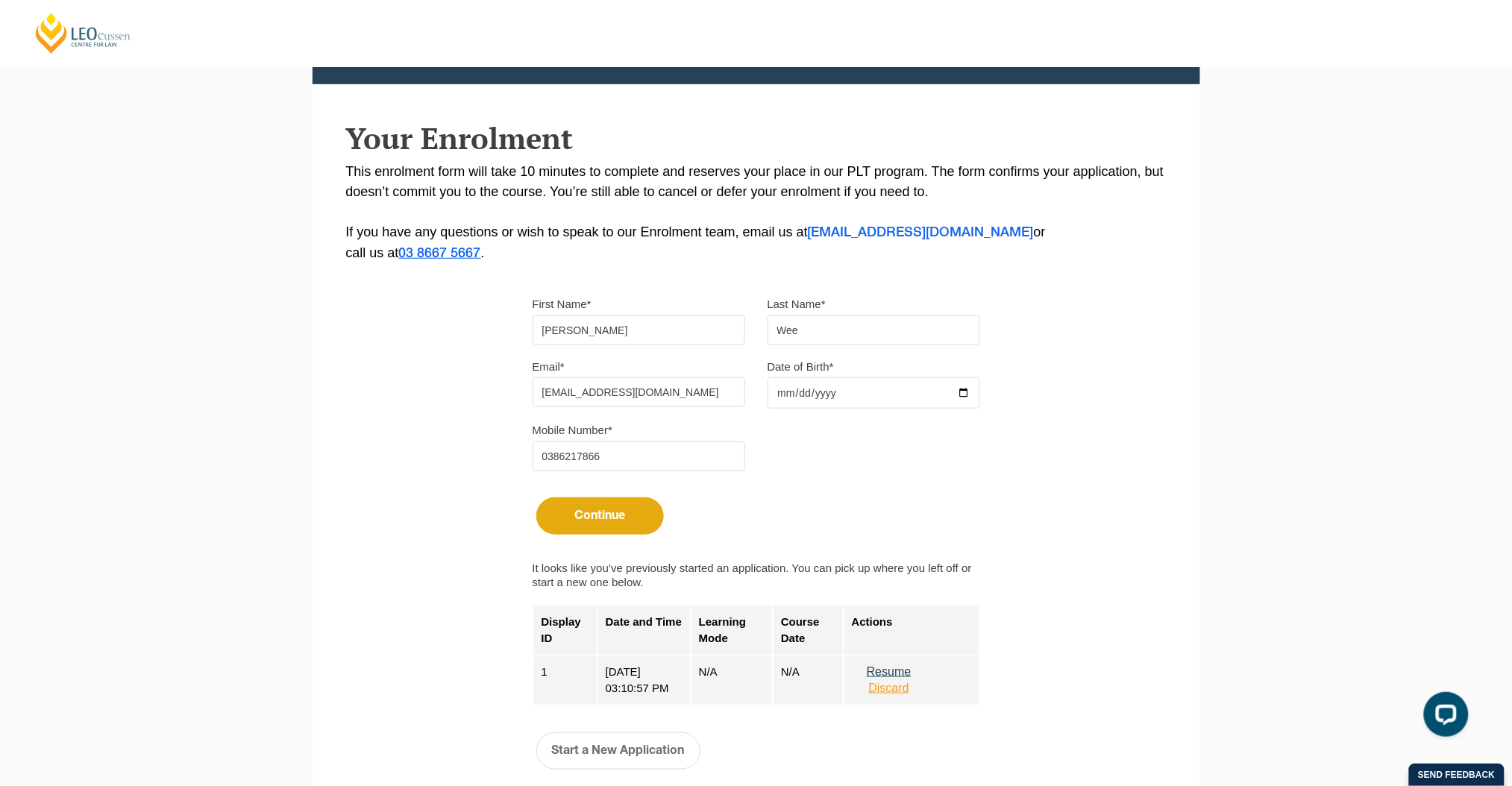
scroll to position [333, 0]
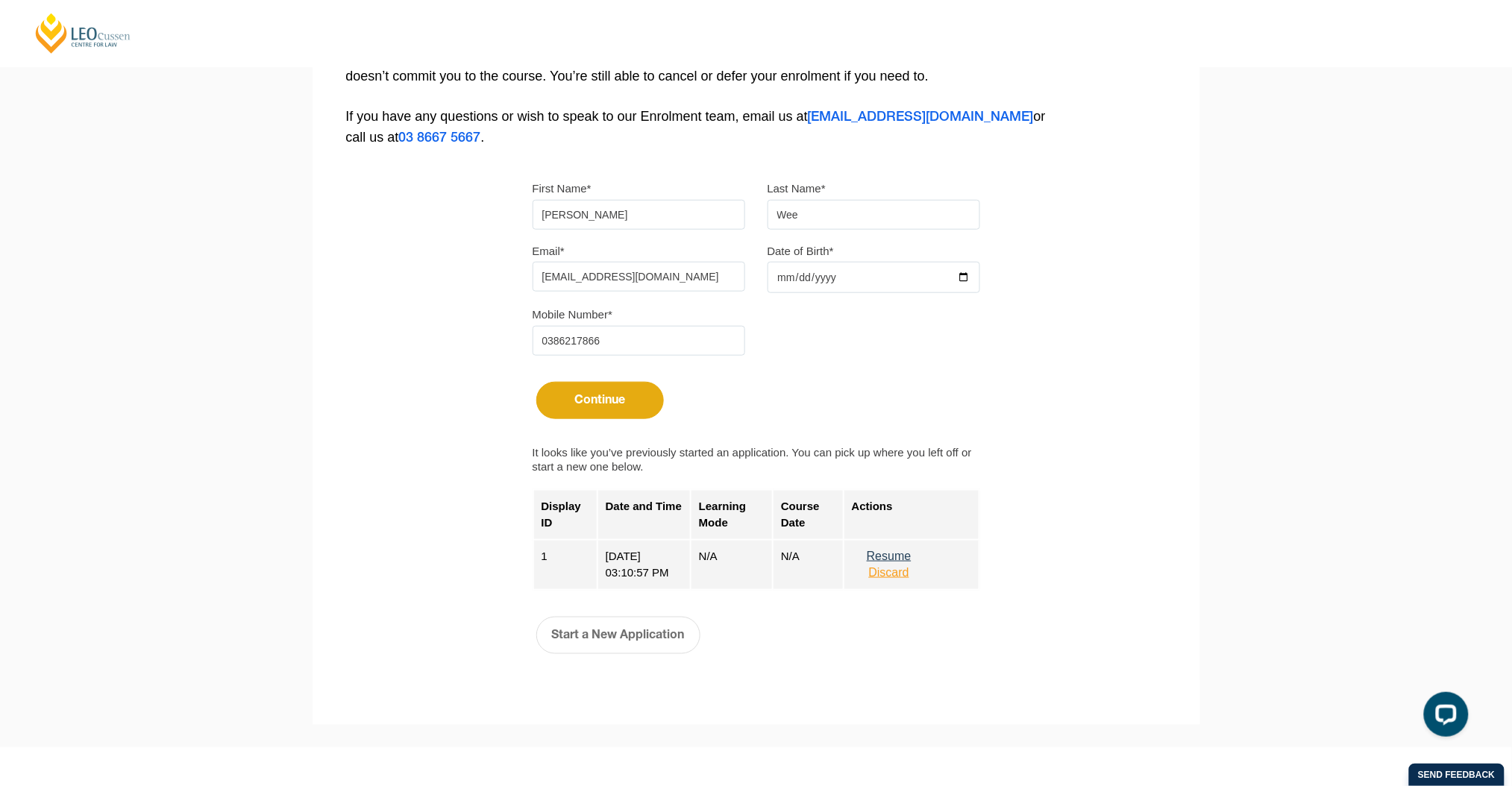
click at [894, 552] on button "Resume" at bounding box center [889, 557] width 75 height 13
click at [903, 568] on button "Discard" at bounding box center [889, 573] width 75 height 13
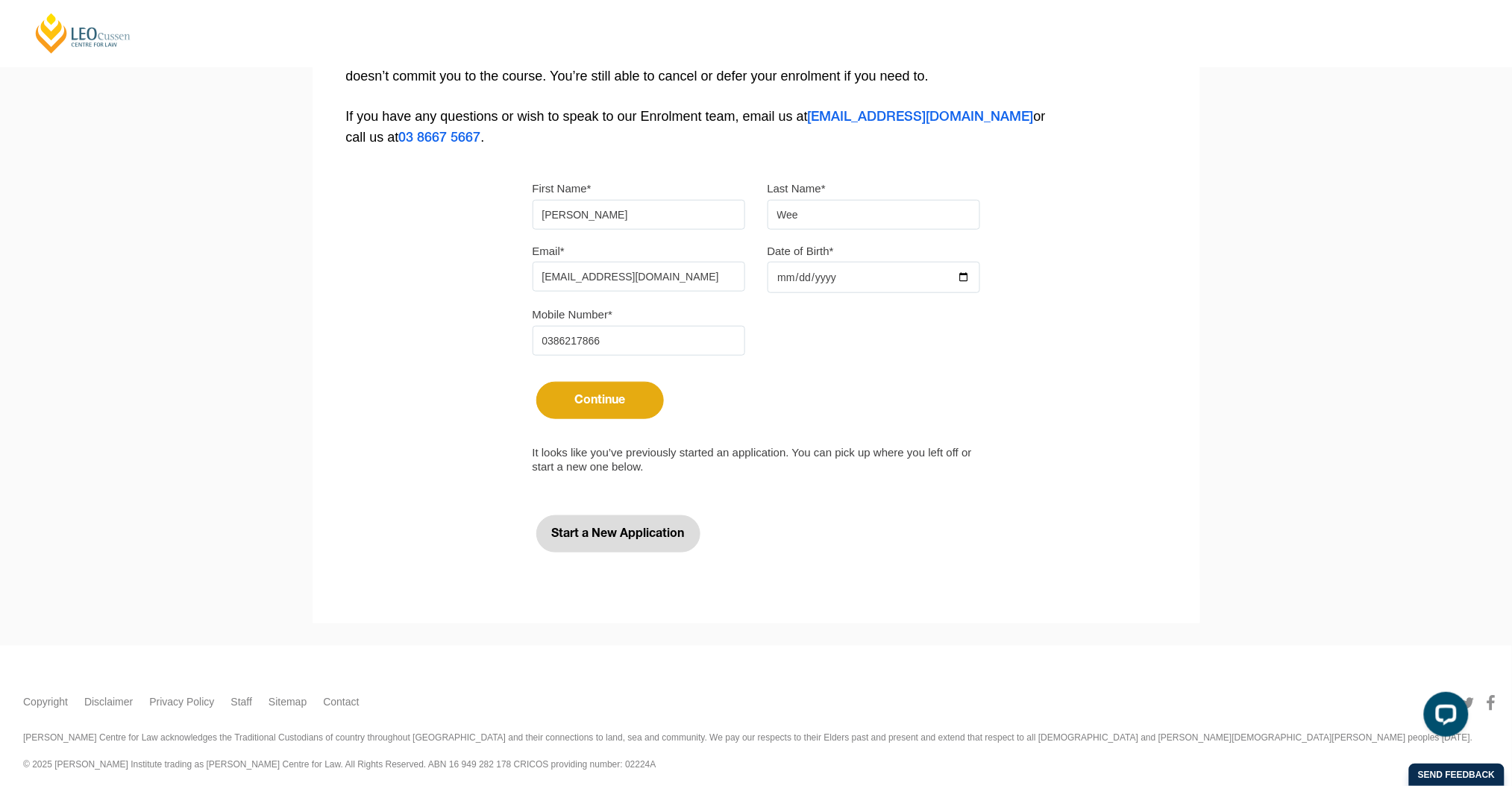
click at [641, 536] on button "Start a New Application" at bounding box center [618, 534] width 164 height 37
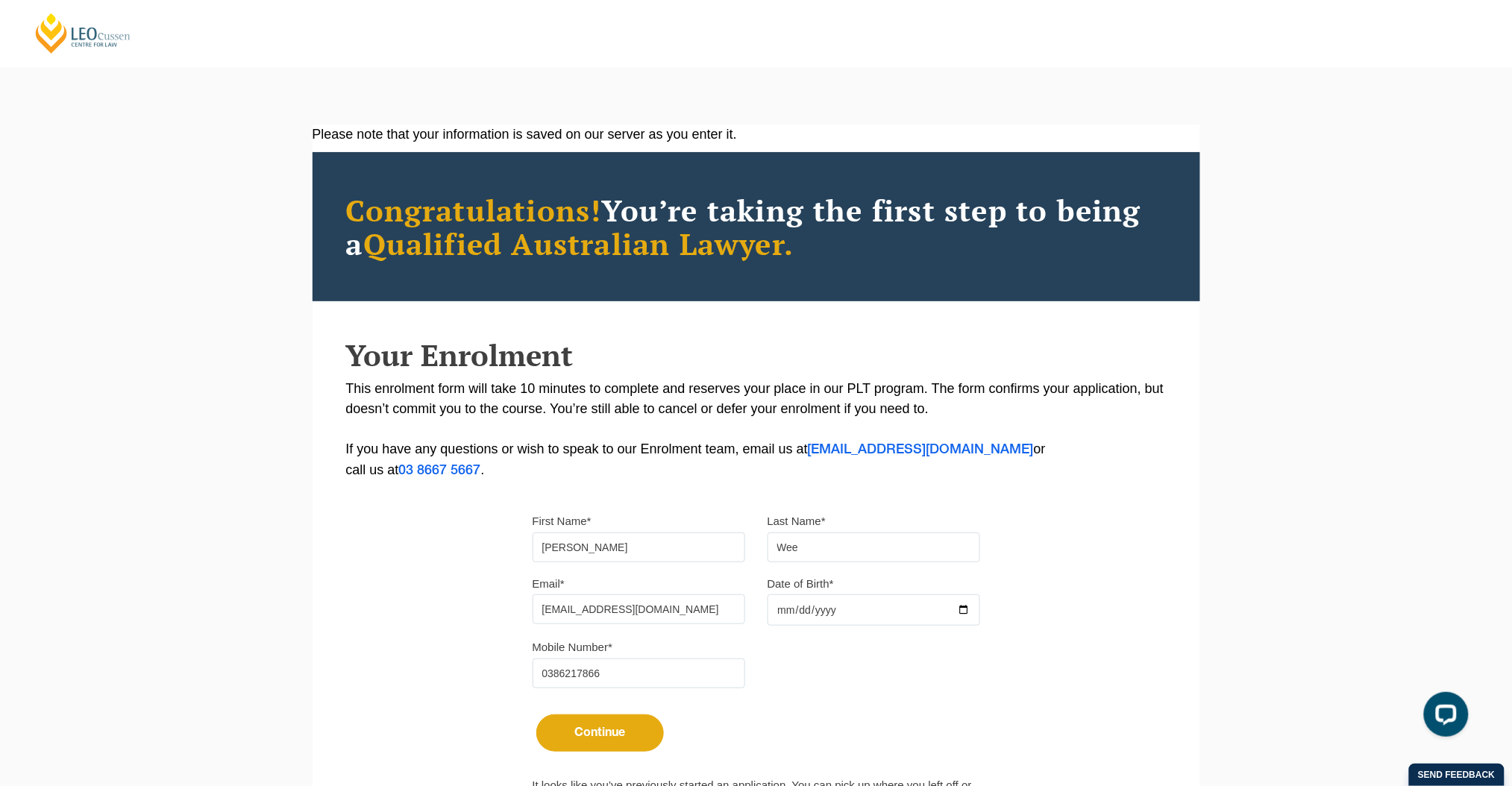
select select
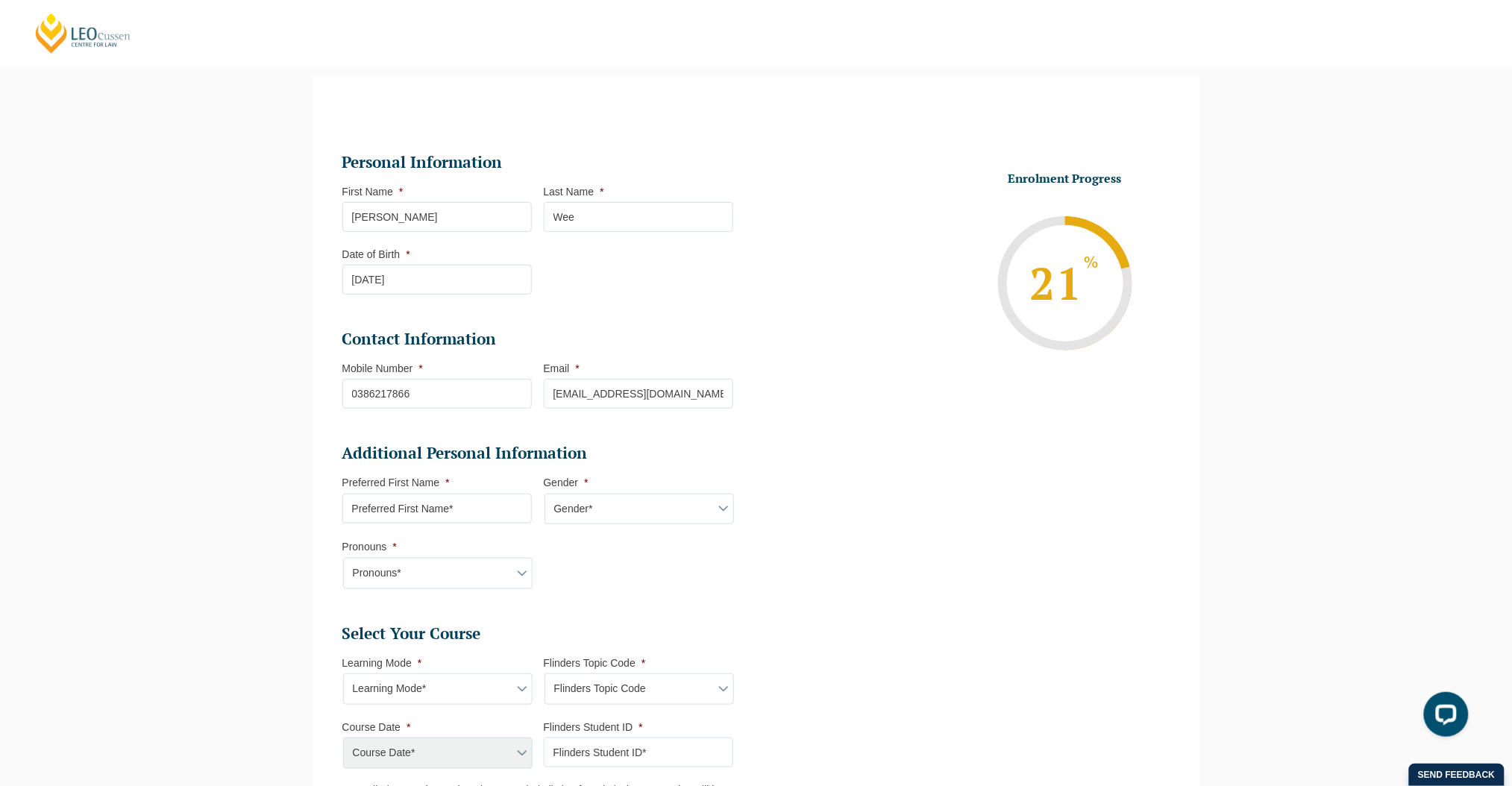
scroll to position [229, 0]
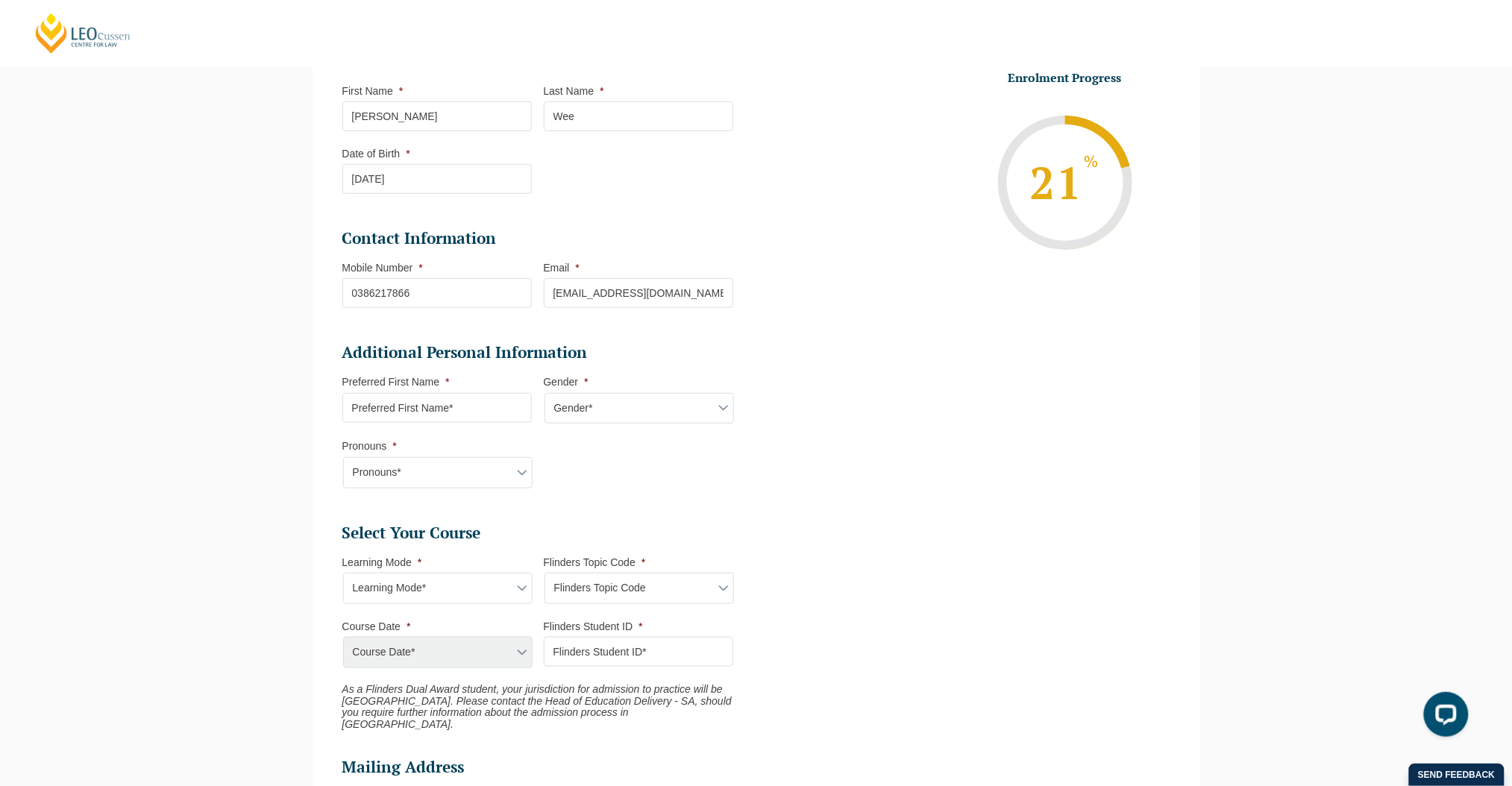
click at [480, 588] on select "Learning Mode* Blended Full Time Learning Online Full Time Learning Online Part…" at bounding box center [438, 588] width 189 height 31
select select "Blended Full Time Learning"
click at [344, 573] on select "Learning Mode* Blended Full Time Learning Online Full Time Learning Online Part…" at bounding box center [438, 588] width 189 height 31
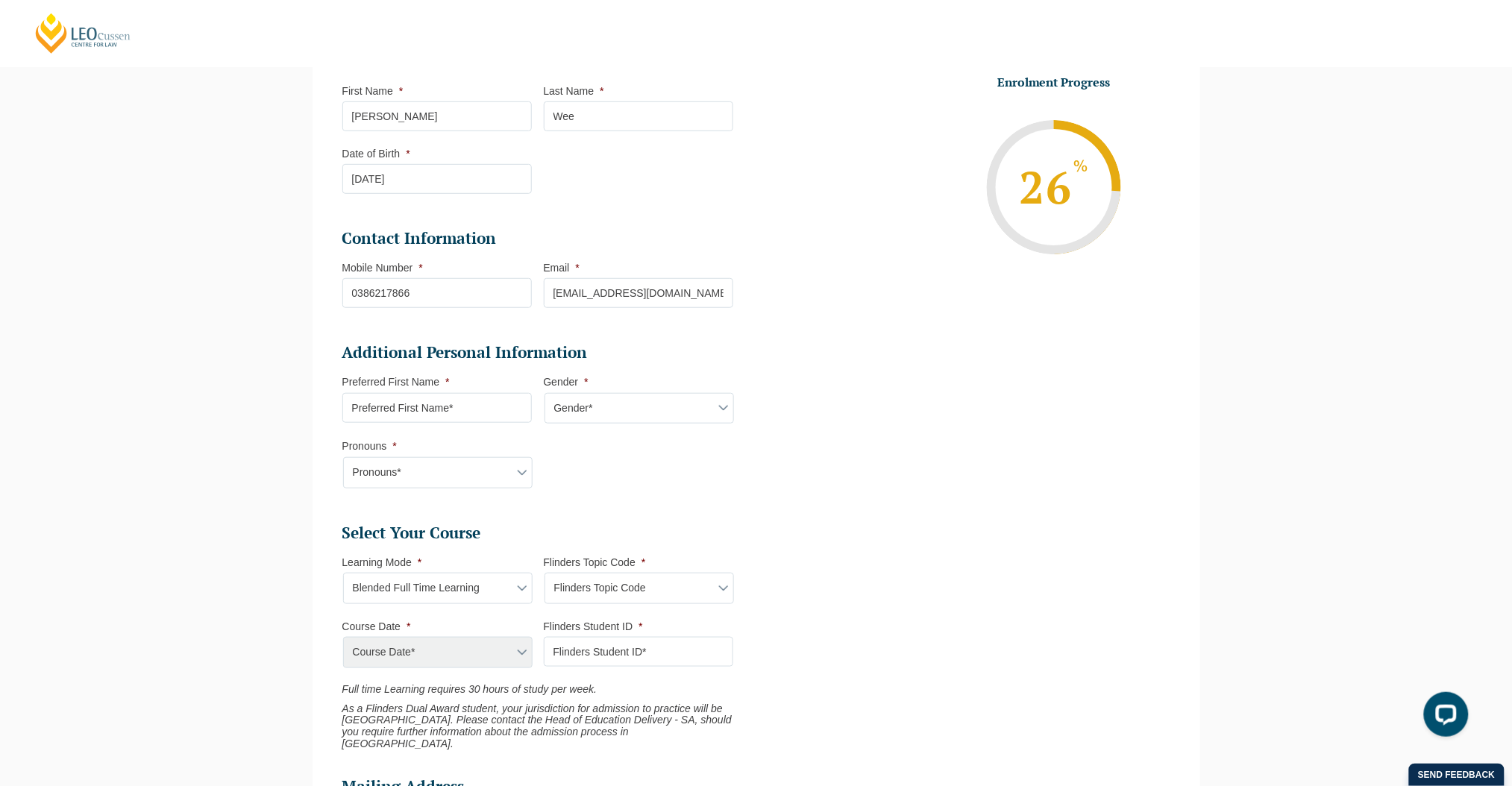
click at [595, 596] on select "Flinders Topic Code LLAW7004 LLAW8306" at bounding box center [639, 588] width 189 height 31
select select "LLAW7004"
click at [544, 573] on select "Flinders Topic Code LLAW7004 LLAW8306" at bounding box center [639, 588] width 189 height 31
select select "LLAW7004"
click at [521, 641] on select "Course Date* December 2025 (08-Dec-2025 to 16-May-2026)" at bounding box center [438, 652] width 189 height 31
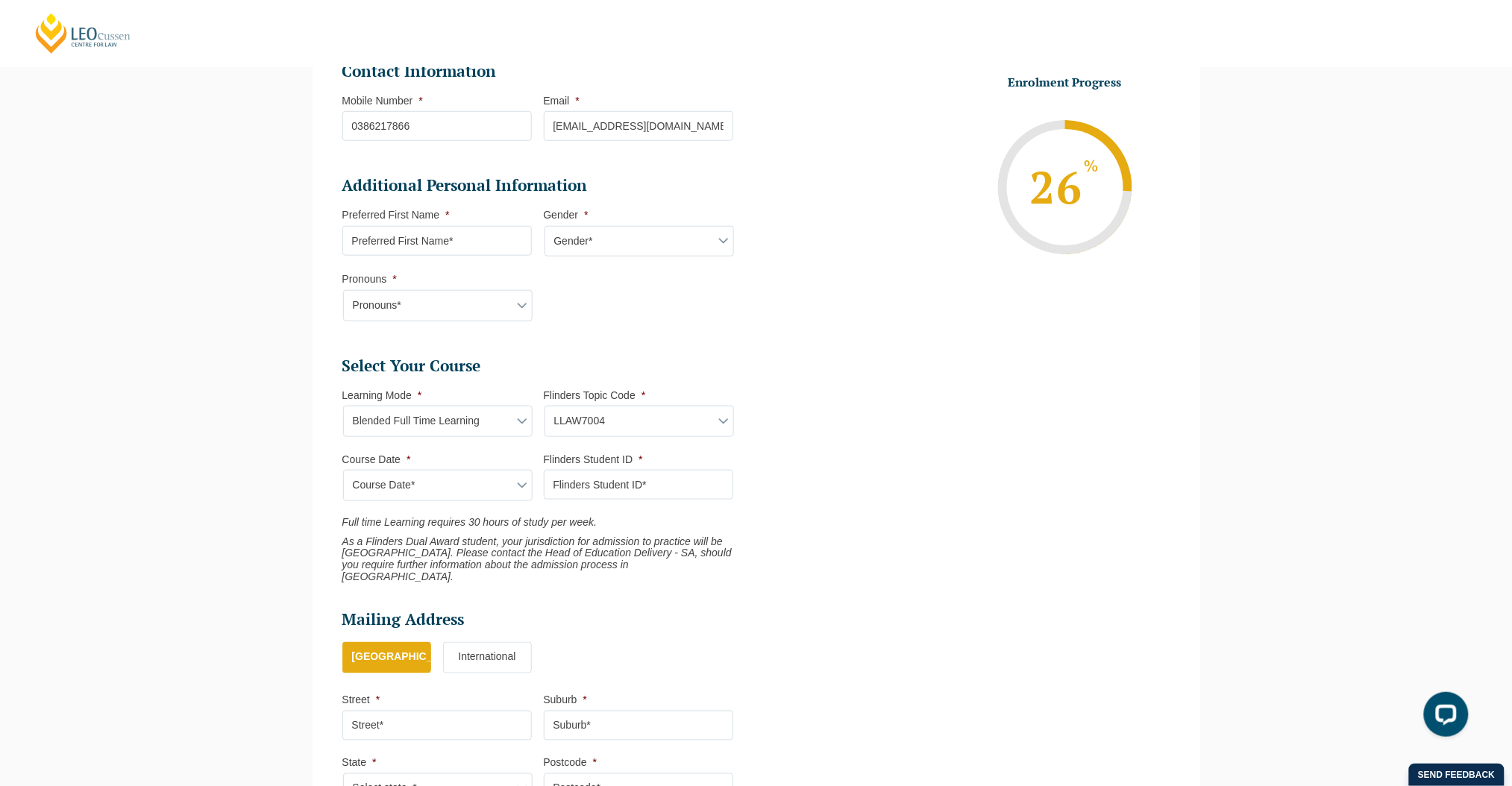
scroll to position [398, 0]
click at [621, 416] on select "Flinders Topic Code LLAW7004 LLAW8306" at bounding box center [639, 419] width 189 height 31
select select "LLAW8306"
click at [544, 403] on select "Flinders Topic Code LLAW7004 LLAW8306" at bounding box center [639, 419] width 189 height 31
select select "LLAW8306"
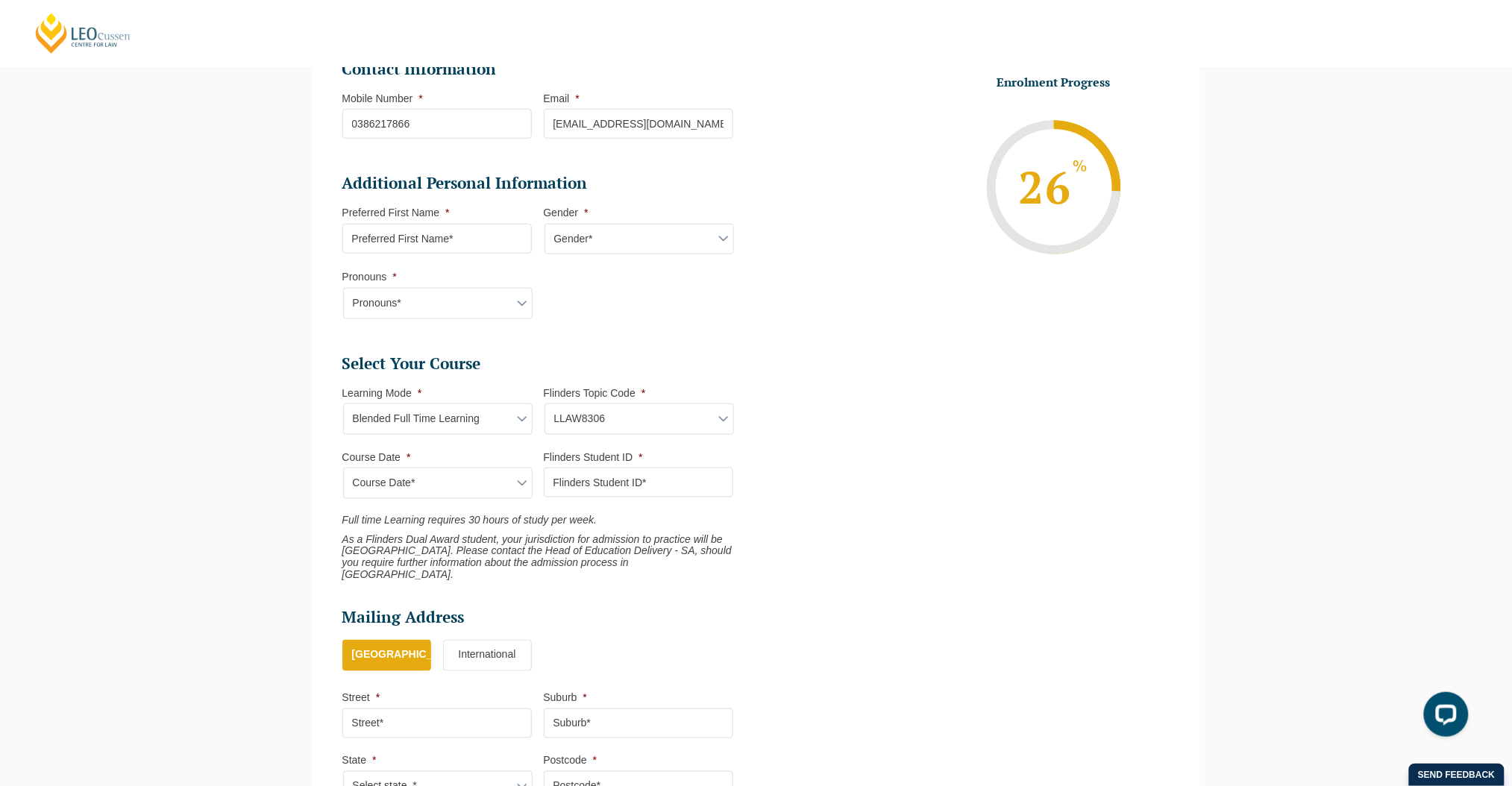
click at [497, 481] on select "Course Date* December 2025 (08-Dec-2025 to 16-May-2026)" at bounding box center [438, 483] width 189 height 31
click at [496, 406] on select "Learning Mode* Blended Full Time Learning Online Full Time Learning Online Part…" at bounding box center [438, 419] width 189 height 31
select select "Online Full Time Learning"
click at [344, 403] on select "Learning Mode* Blended Full Time Learning Online Full Time Learning Online Part…" at bounding box center [438, 419] width 189 height 31
click at [608, 424] on select "Flinders Topic Code LLAW7004 LLAW8306" at bounding box center [639, 419] width 189 height 31
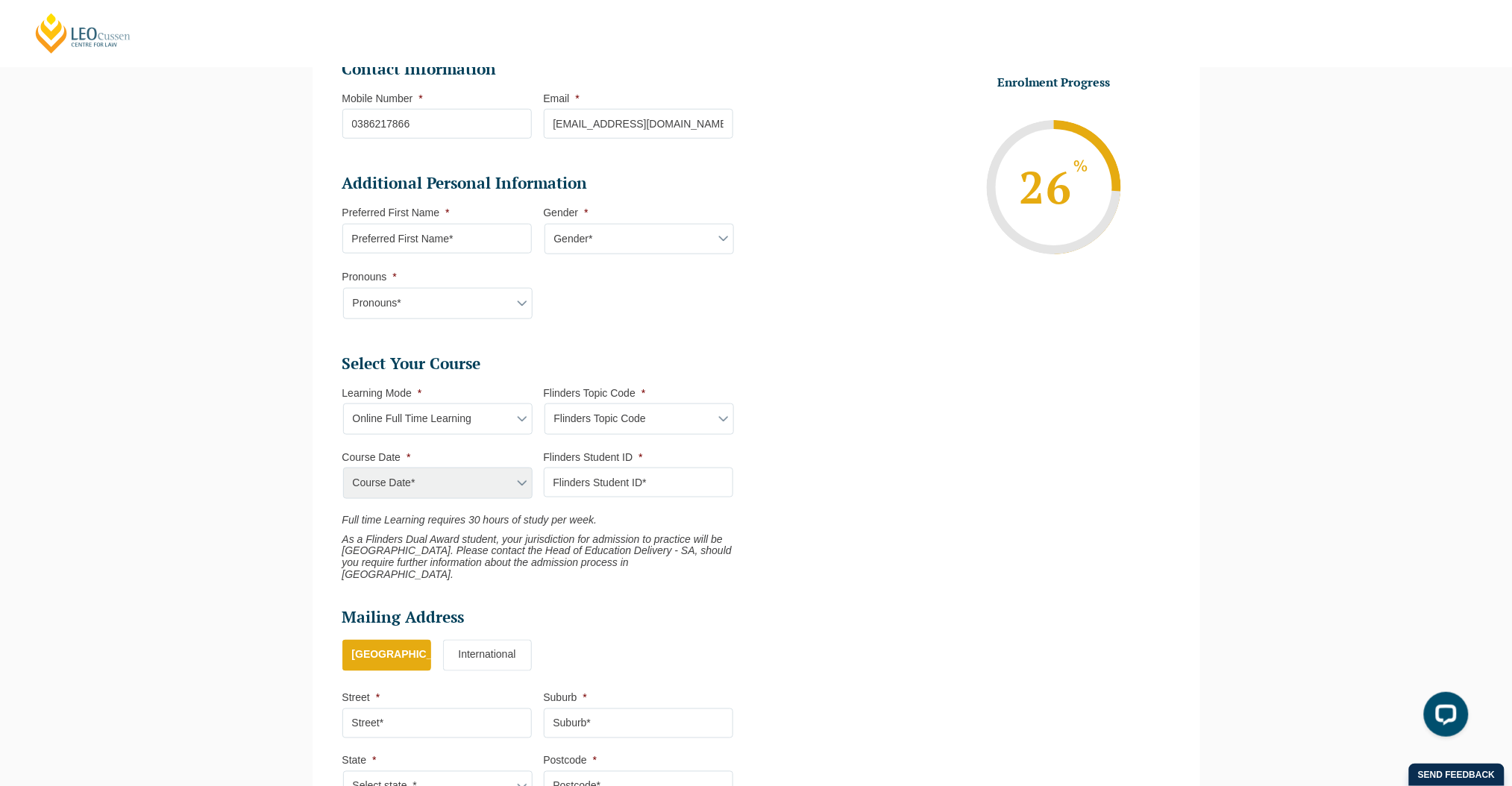
select select "LLAW7004"
click at [544, 403] on select "Flinders Topic Code LLAW7004 LLAW8306" at bounding box center [639, 419] width 189 height 31
select select "LLAW7004"
click at [483, 485] on select "Course Date* December 2025 (08-Dec-2025 to 16-May-2026)" at bounding box center [438, 483] width 189 height 31
click at [629, 425] on select "Flinders Topic Code LLAW7004 LLAW8306" at bounding box center [639, 419] width 189 height 31
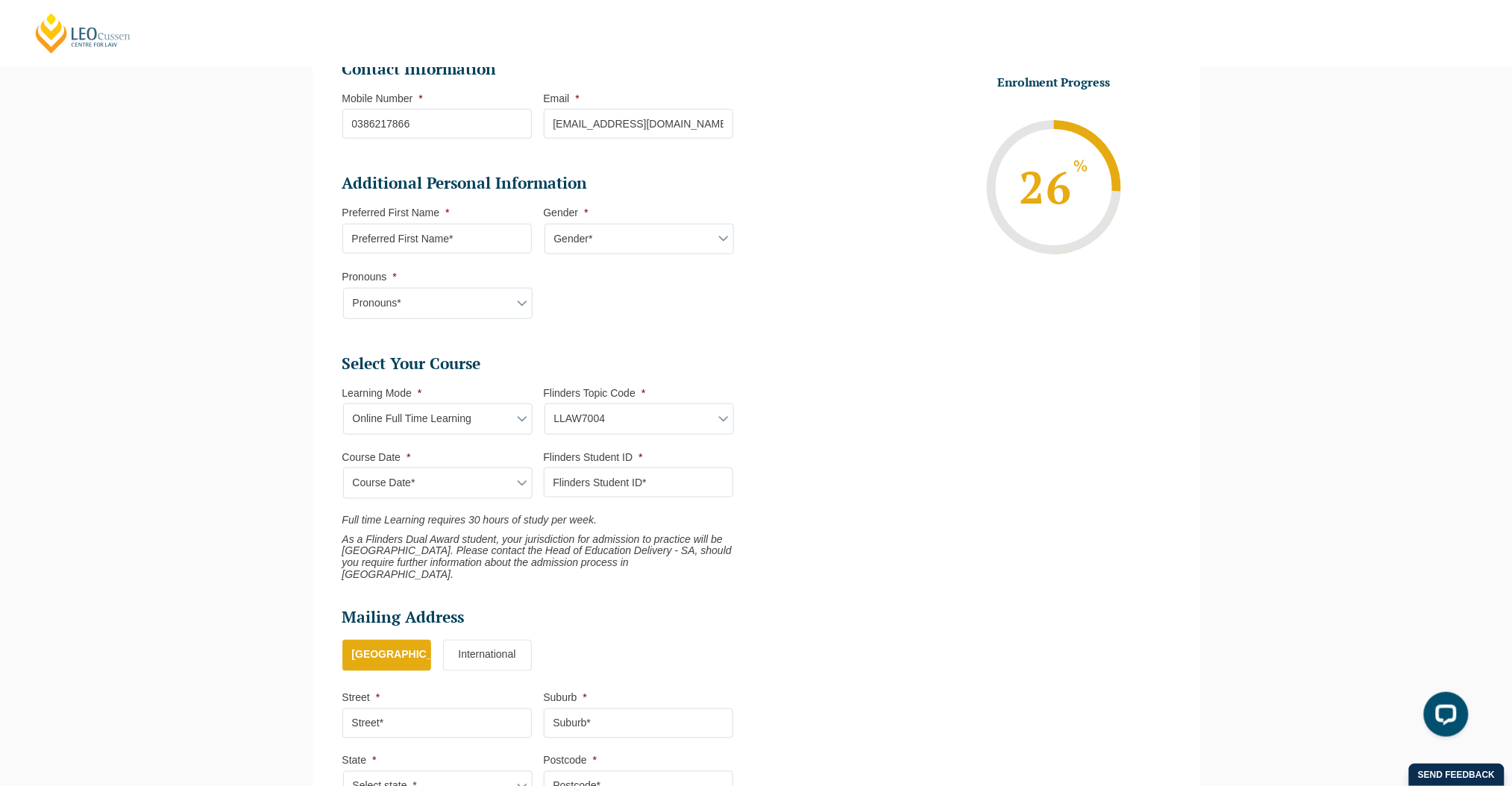
select select "LLAW8306"
click at [544, 403] on select "Flinders Topic Code LLAW7004 LLAW8306" at bounding box center [639, 419] width 189 height 31
select select "LLAW8306"
click at [534, 470] on li "Course Date * Course Date* December 2025 (08-Dec-2025 to 16-May-2026)" at bounding box center [444, 475] width 202 height 48
click at [514, 477] on select "Course Date* December 2025 (08-Dec-2025 to 16-May-2026)" at bounding box center [438, 483] width 189 height 31
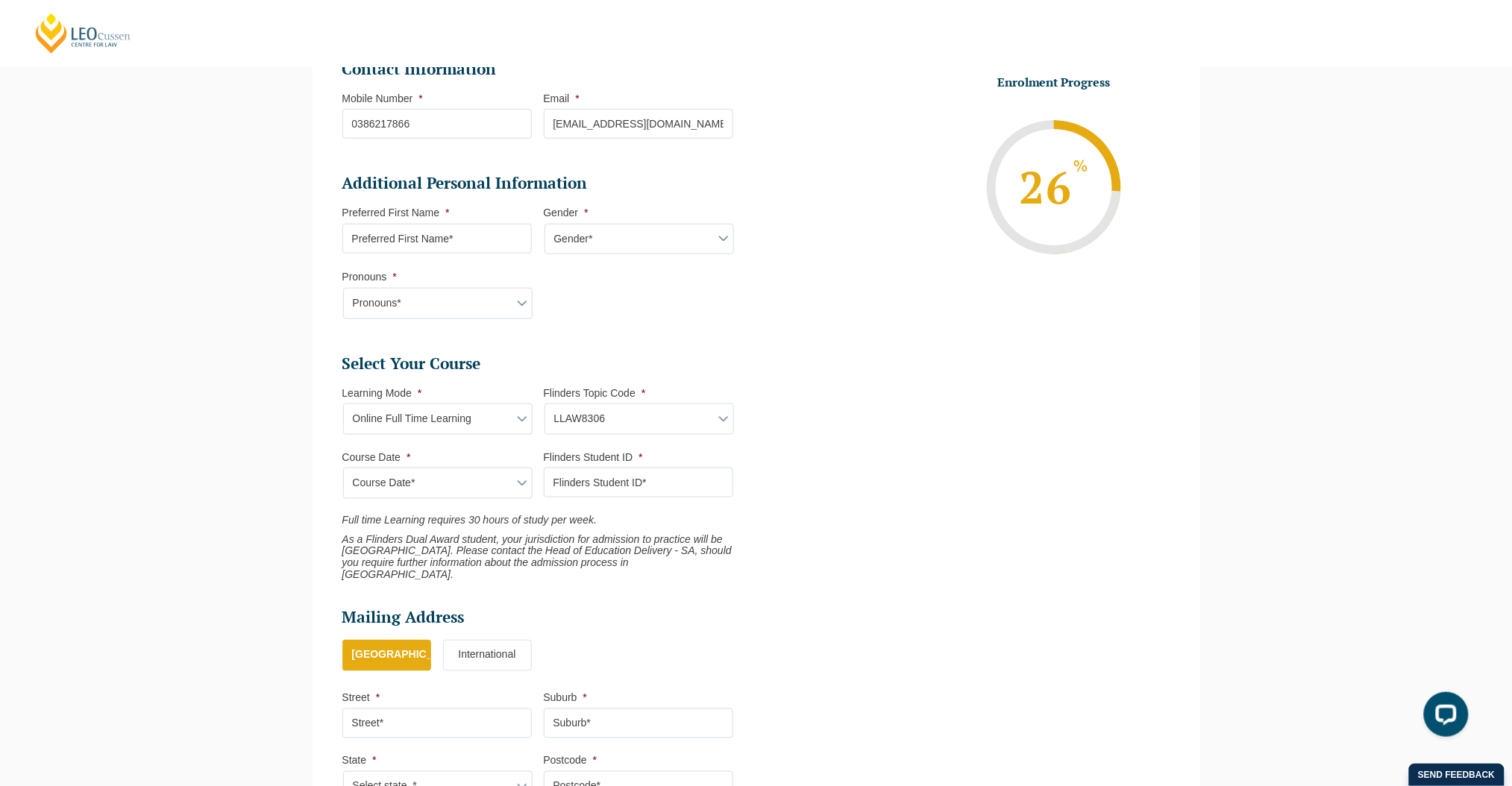
click at [517, 412] on select "Learning Mode* Blended Full Time Learning Online Full Time Learning Online Part…" at bounding box center [438, 419] width 189 height 31
select select "Online Part Time Learning"
click at [344, 403] on select "Learning Mode* Blended Full Time Learning Online Full Time Learning Online Part…" at bounding box center [438, 419] width 189 height 31
click at [449, 484] on div "Course Date* December 2025 (08-Dec-2025 to 16-May-2026)" at bounding box center [437, 483] width 189 height 31
click at [559, 429] on select "Flinders Topic Code LLAW7004 LLAW8306" at bounding box center [639, 419] width 189 height 31
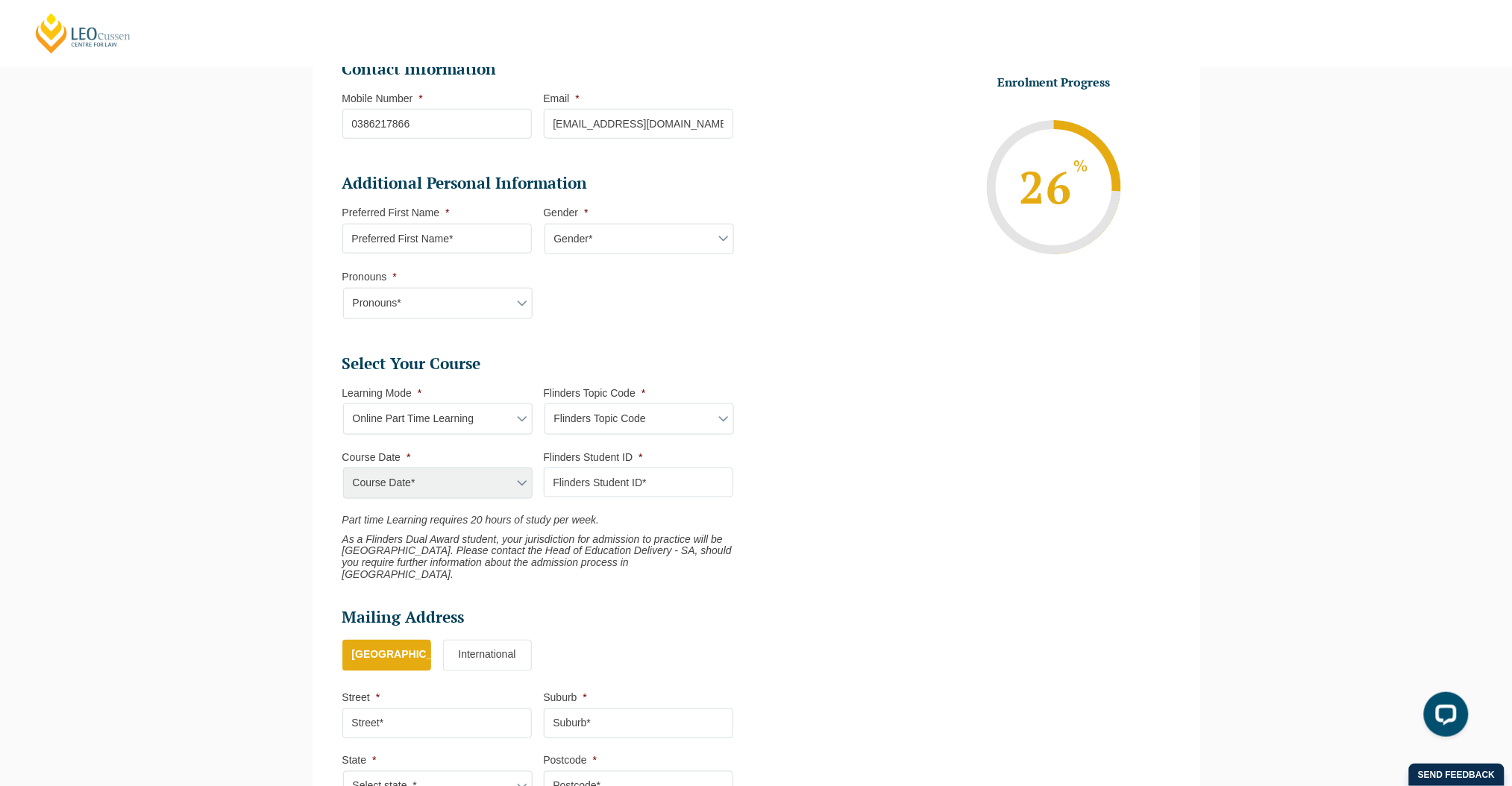
select select "LLAW7004"
click at [544, 403] on select "Flinders Topic Code LLAW7004 LLAW8306" at bounding box center [639, 419] width 189 height 31
select select "LLAW7004"
click at [492, 483] on select "Course Date* September 2025 (08-Sep-2025 to 17-Apr-2026)" at bounding box center [438, 483] width 189 height 31
click at [640, 411] on select "Flinders Topic Code LLAW7004 LLAW8306" at bounding box center [639, 419] width 189 height 31
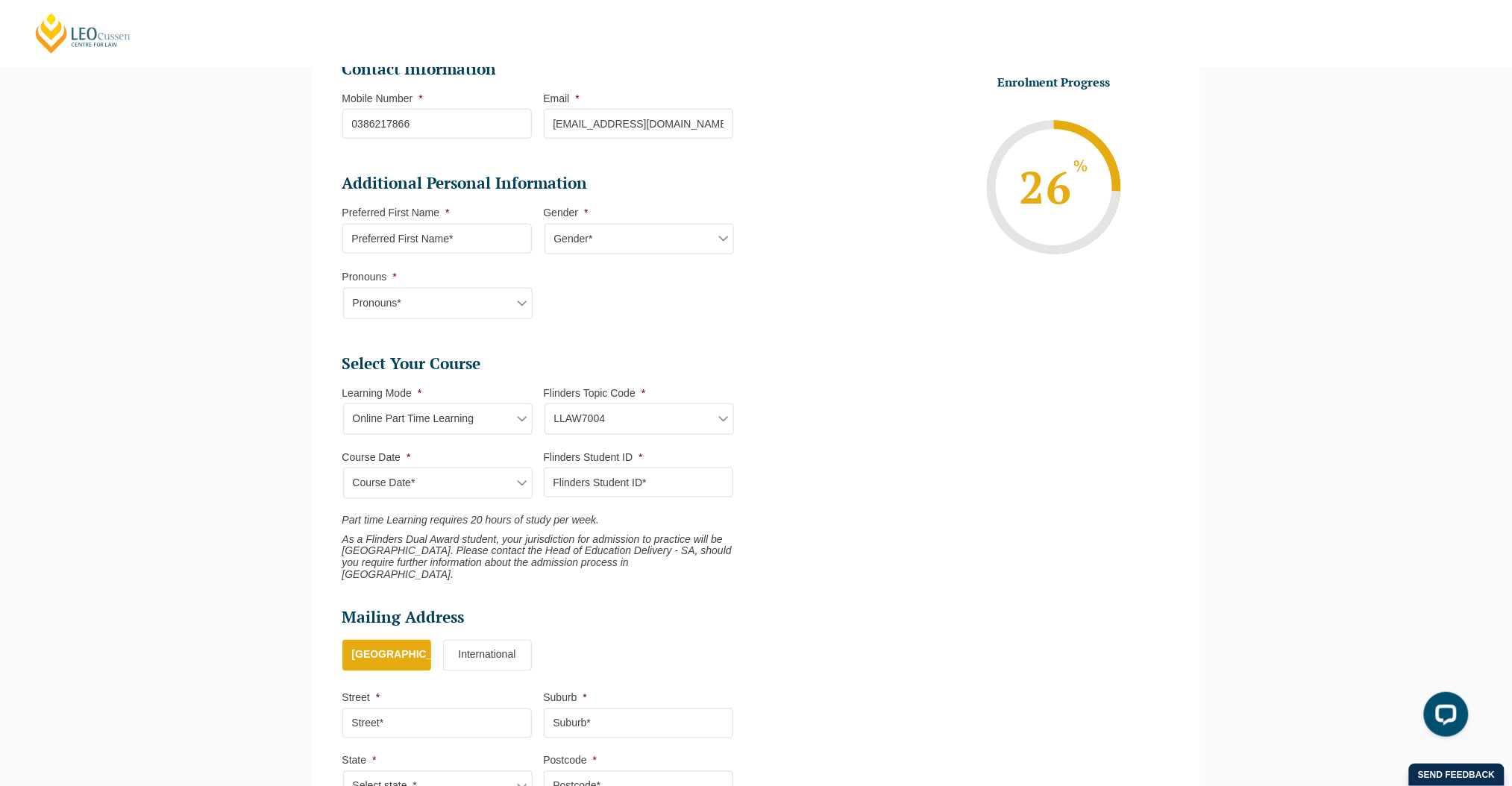
select select "LLAW8306"
click at [544, 403] on select "Flinders Topic Code LLAW7004 LLAW8306" at bounding box center [639, 419] width 189 height 31
select select "LLAW8306"
click at [486, 491] on select "Course Date* September 2025 (08-Sep-2025 to 17-Apr-2026)" at bounding box center [438, 483] width 189 height 31
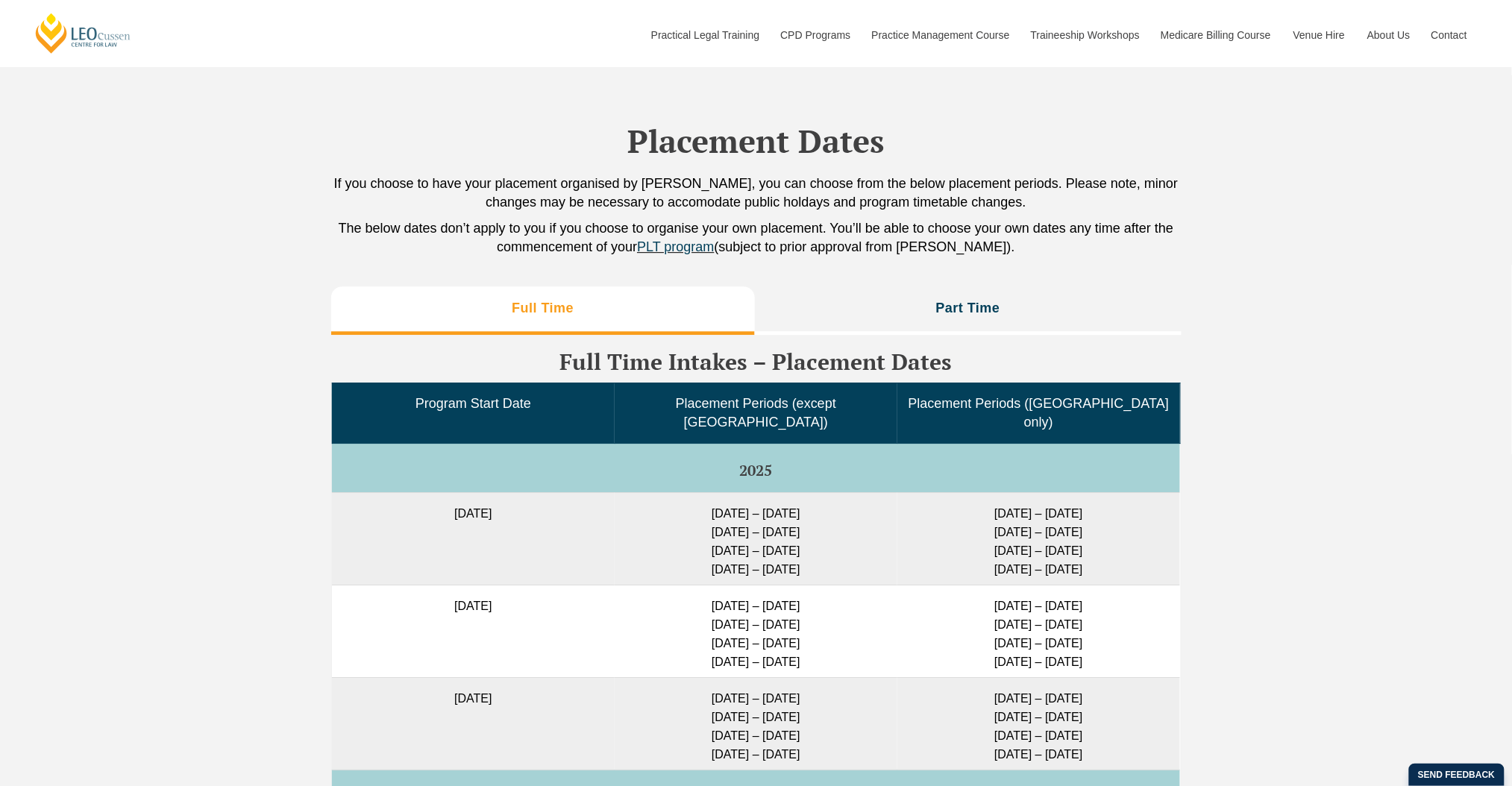
scroll to position [3978, 0]
